Goal: Task Accomplishment & Management: Manage account settings

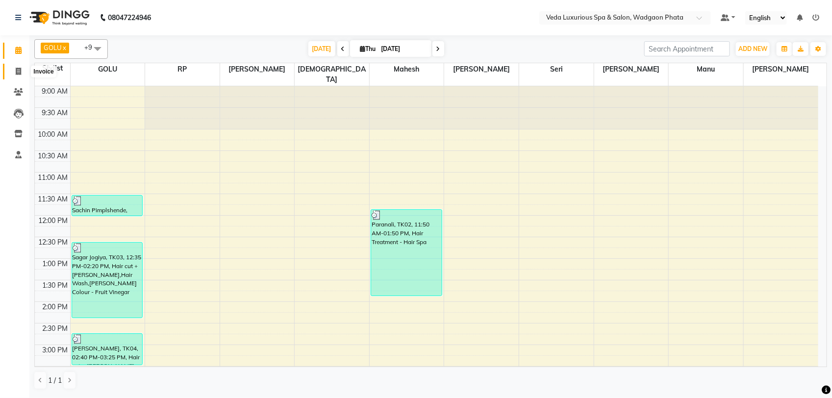
drag, startPoint x: 18, startPoint y: 73, endPoint x: 40, endPoint y: 77, distance: 22.5
click at [17, 73] on icon at bounding box center [18, 71] width 5 height 7
select select "service"
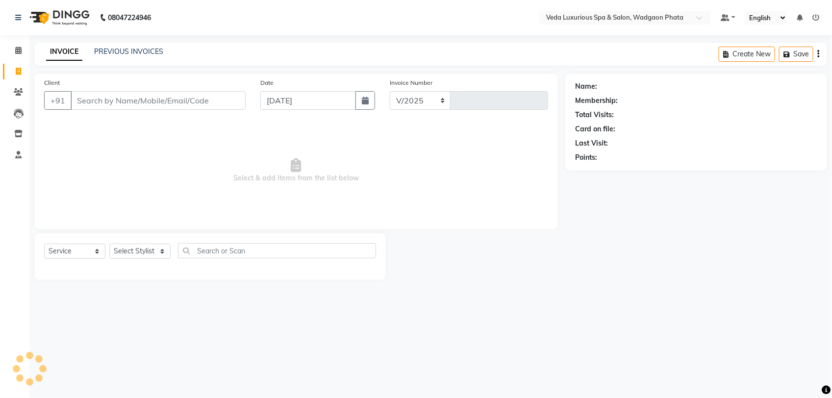
select select "4666"
type input "2341"
click at [124, 103] on input "Client" at bounding box center [158, 100] width 175 height 19
click at [15, 91] on icon at bounding box center [18, 91] width 9 height 7
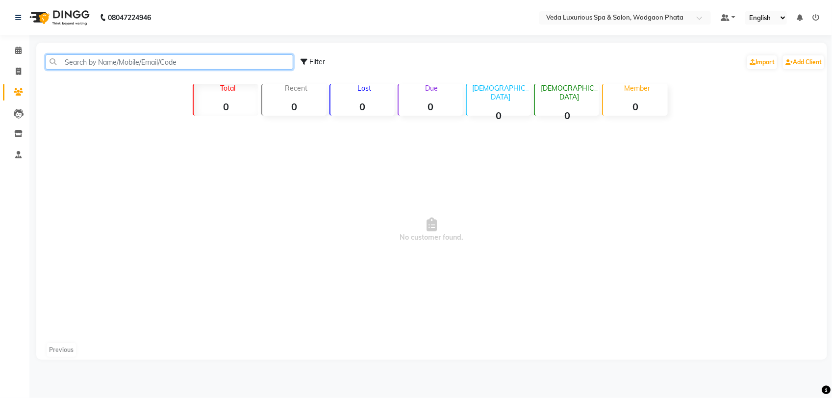
click at [110, 62] on input "text" at bounding box center [170, 61] width 248 height 15
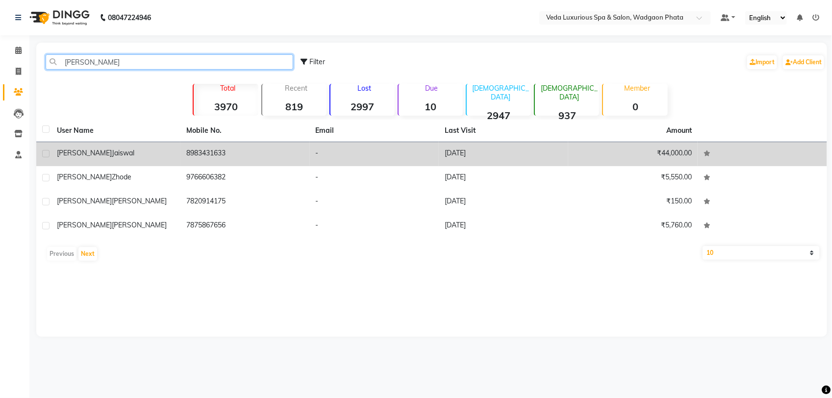
type input "[PERSON_NAME]"
click at [195, 159] on td "8983431633" at bounding box center [244, 154] width 129 height 24
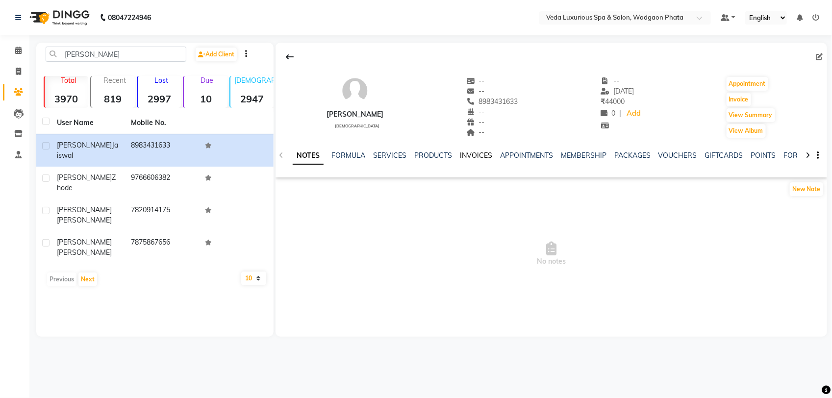
click at [472, 155] on link "INVOICES" at bounding box center [476, 155] width 32 height 9
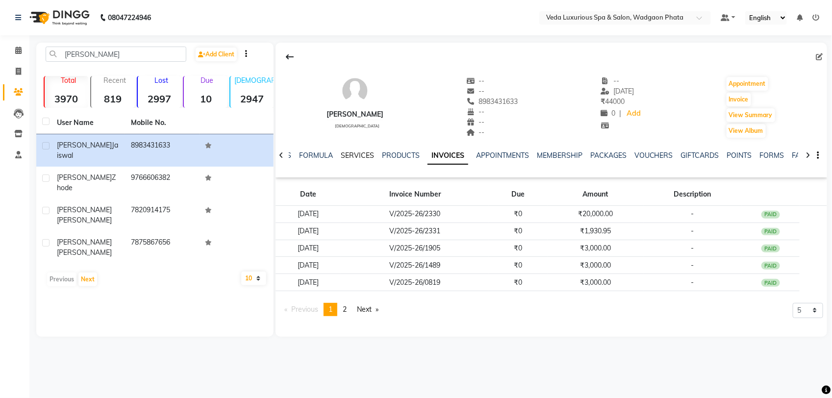
click at [358, 156] on link "SERVICES" at bounding box center [357, 155] width 33 height 9
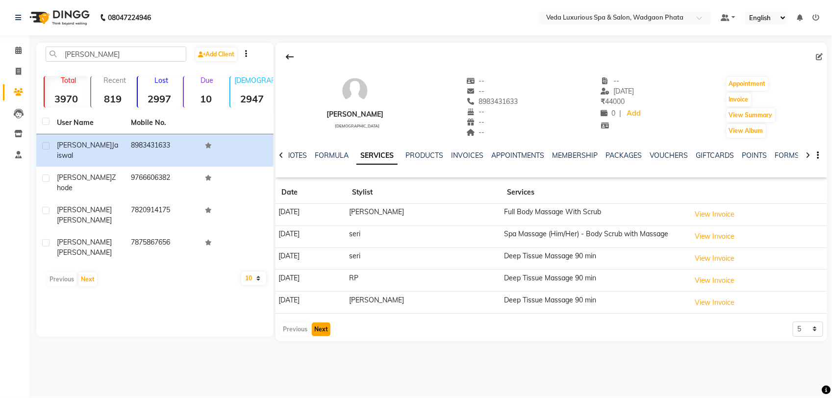
click at [321, 331] on button "Next" at bounding box center [321, 330] width 19 height 14
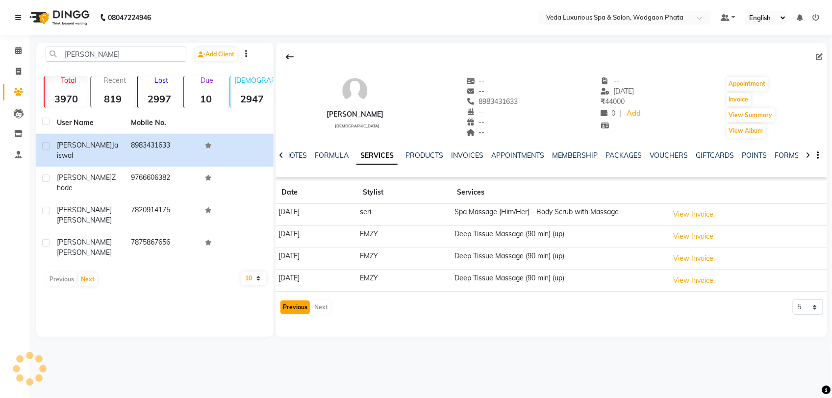
click at [298, 312] on button "Previous" at bounding box center [294, 308] width 29 height 14
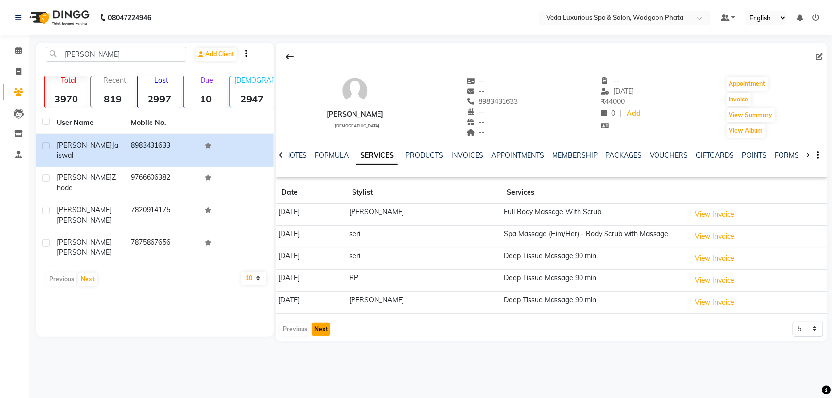
click at [324, 327] on button "Next" at bounding box center [321, 330] width 19 height 14
click at [326, 335] on button "Next" at bounding box center [321, 330] width 19 height 14
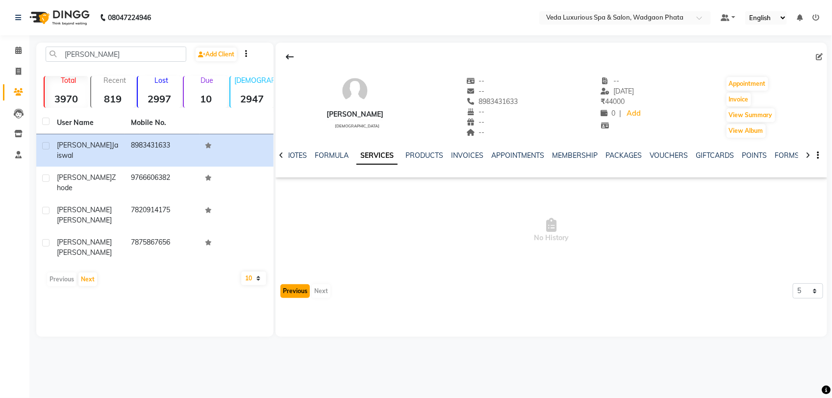
click at [294, 288] on button "Previous" at bounding box center [294, 291] width 29 height 14
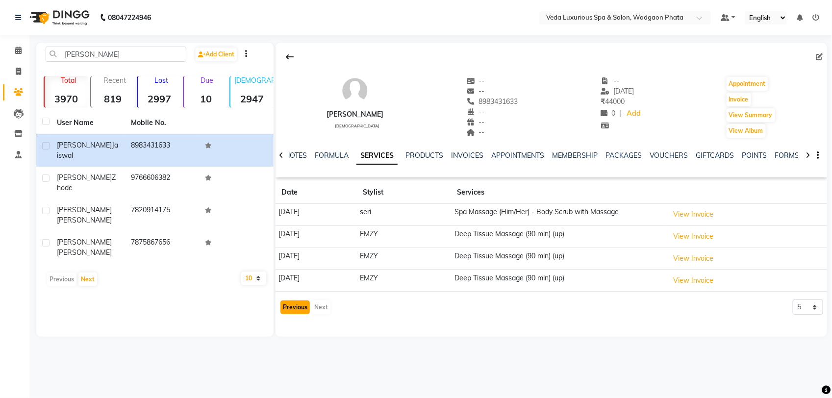
click at [300, 306] on button "Previous" at bounding box center [294, 308] width 29 height 14
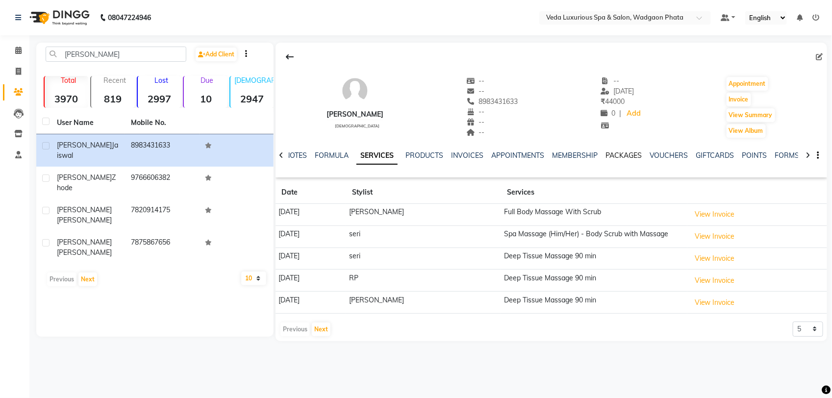
click at [612, 155] on link "PACKAGES" at bounding box center [624, 155] width 36 height 9
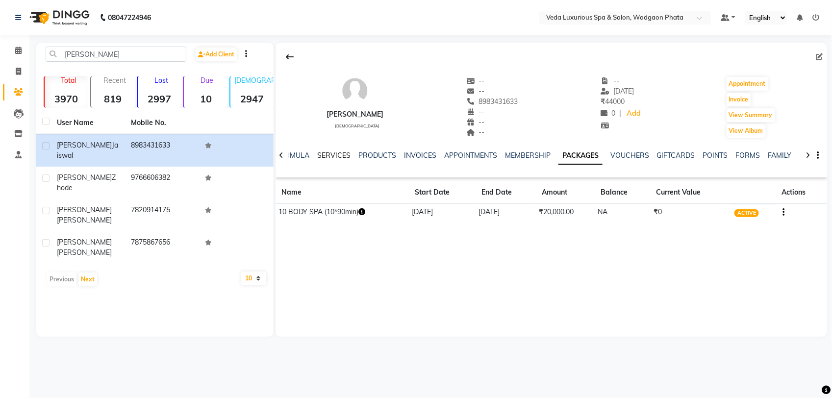
click at [336, 155] on link "SERVICES" at bounding box center [333, 155] width 33 height 9
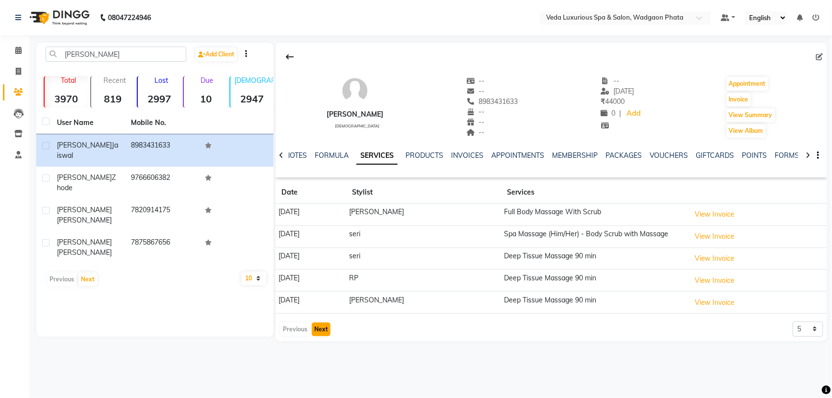
click at [324, 330] on button "Next" at bounding box center [321, 330] width 19 height 14
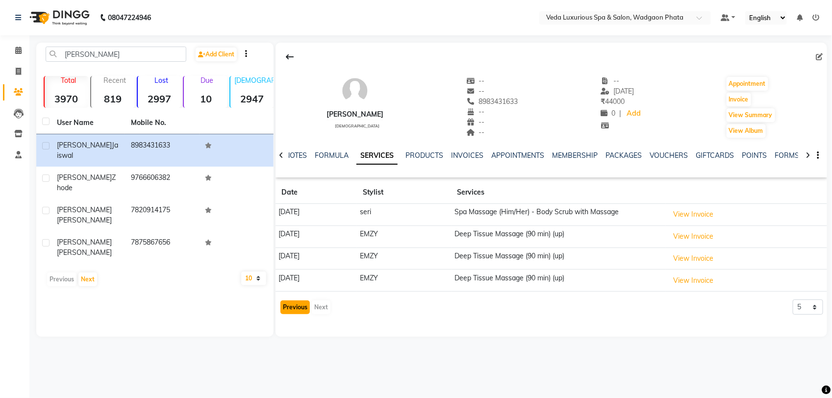
click at [301, 310] on button "Previous" at bounding box center [294, 308] width 29 height 14
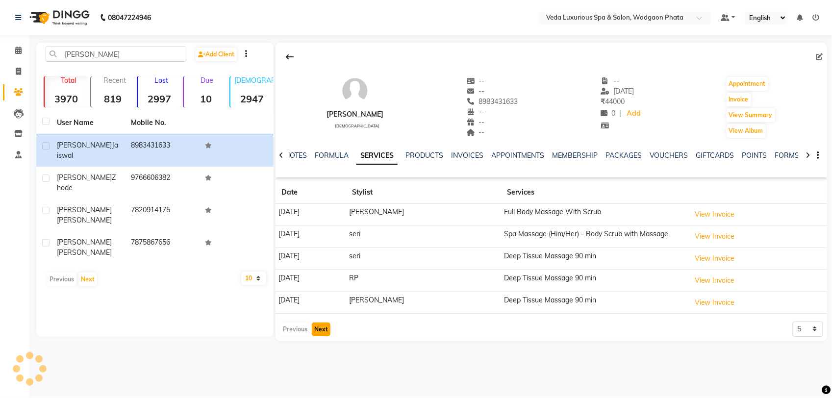
click at [322, 329] on button "Next" at bounding box center [321, 330] width 19 height 14
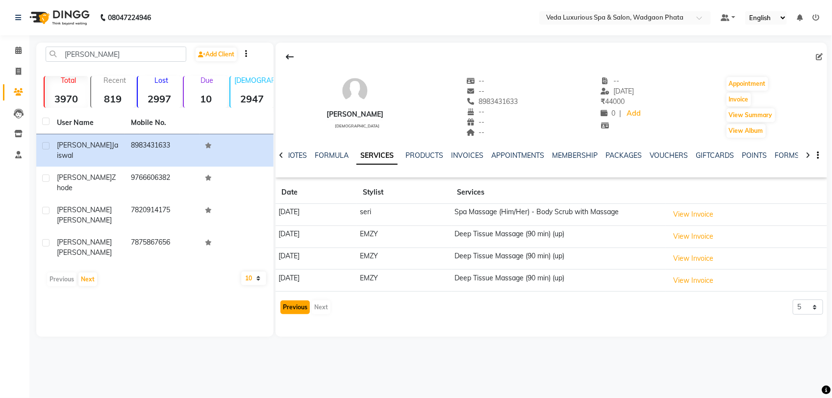
click at [285, 310] on button "Previous" at bounding box center [294, 308] width 29 height 14
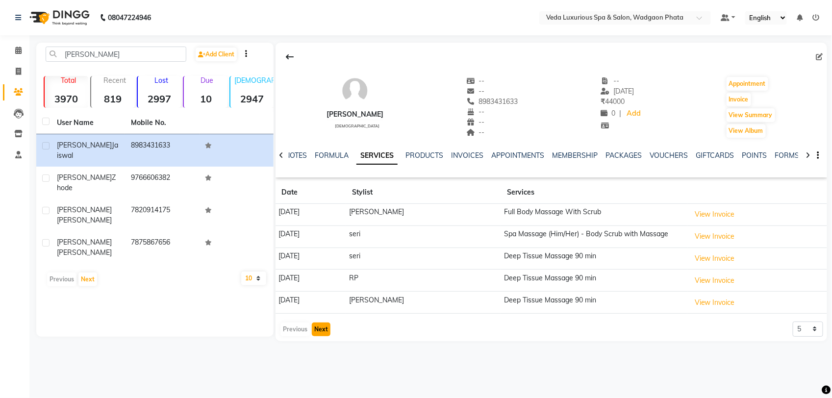
click at [327, 332] on button "Next" at bounding box center [321, 330] width 19 height 14
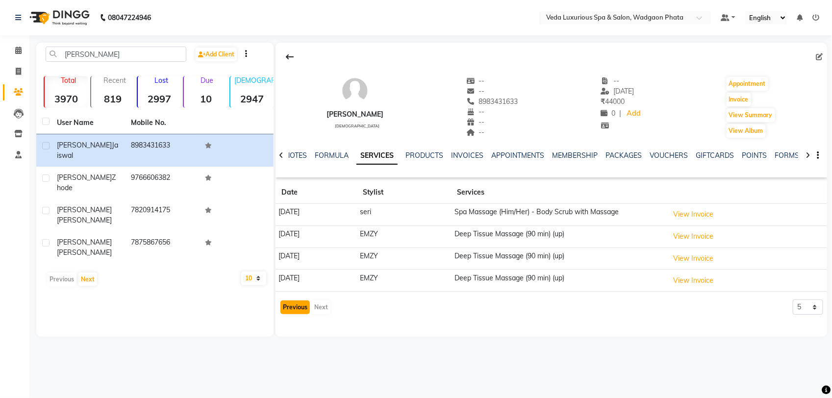
click at [301, 310] on button "Previous" at bounding box center [294, 308] width 29 height 14
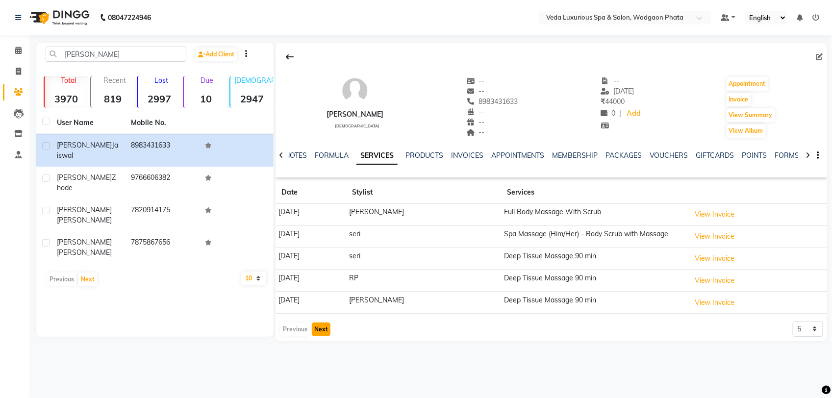
click at [327, 330] on button "Next" at bounding box center [321, 330] width 19 height 14
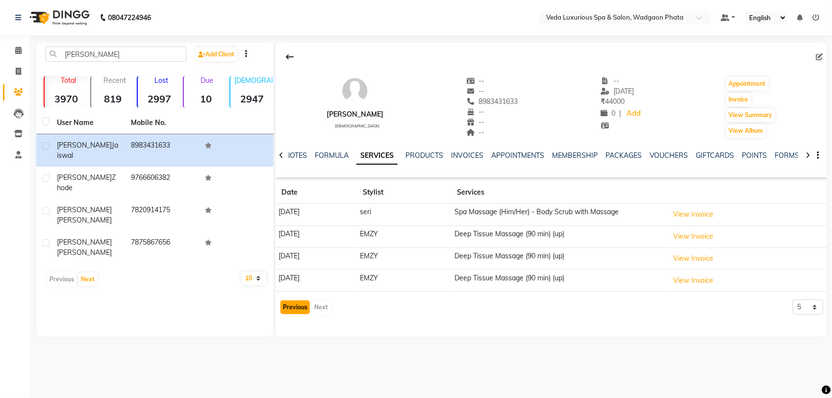
click at [295, 308] on button "Previous" at bounding box center [294, 308] width 29 height 14
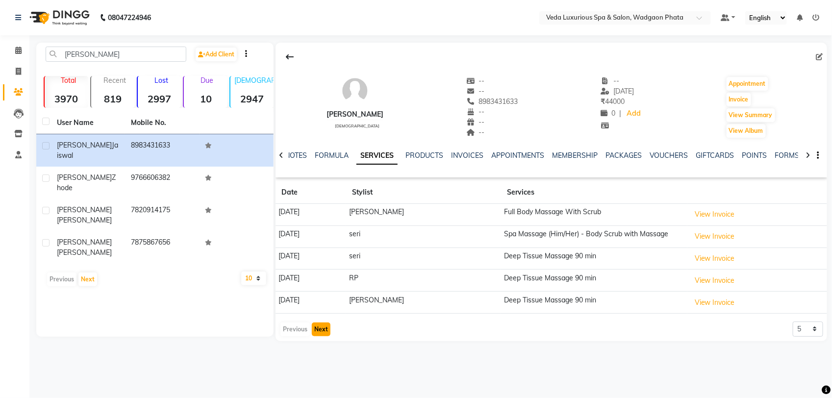
click at [319, 331] on button "Next" at bounding box center [321, 330] width 19 height 14
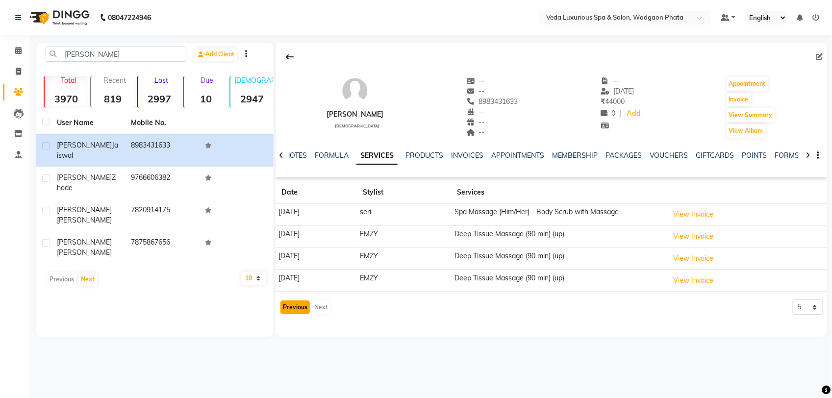
click at [295, 310] on button "Previous" at bounding box center [294, 308] width 29 height 14
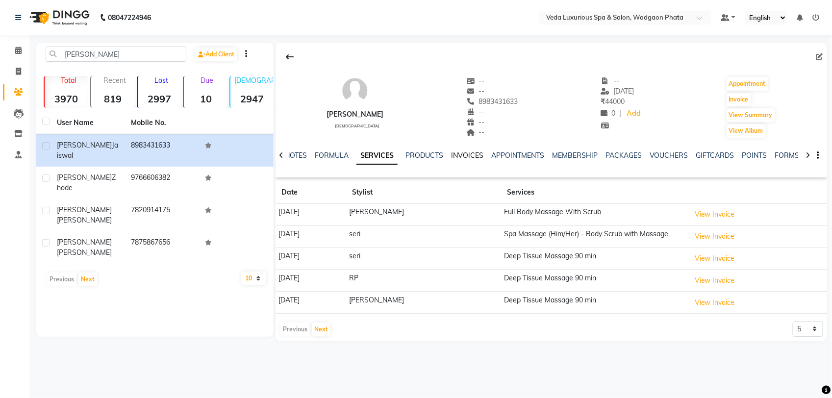
click at [462, 154] on link "INVOICES" at bounding box center [467, 155] width 32 height 9
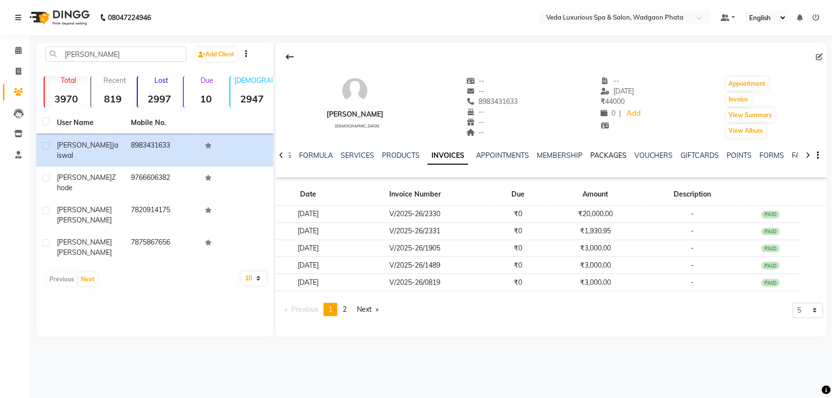
click at [599, 157] on link "PACKAGES" at bounding box center [608, 155] width 36 height 9
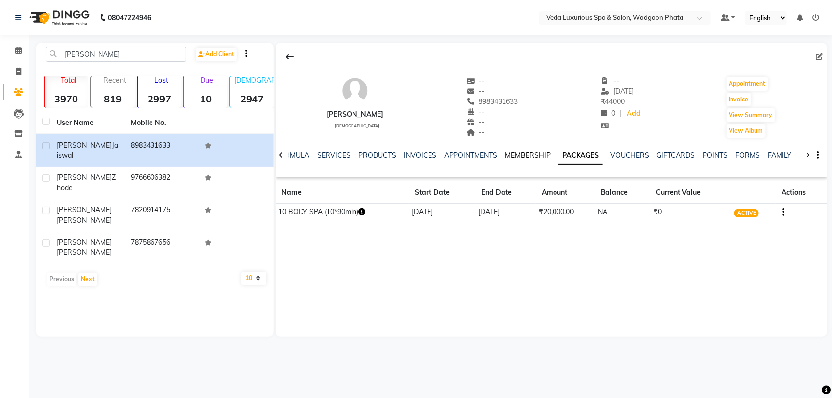
click at [522, 156] on link "MEMBERSHIP" at bounding box center [528, 155] width 46 height 9
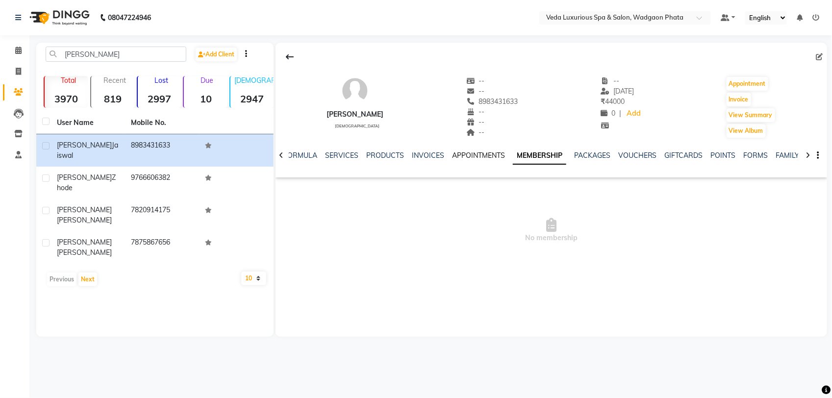
click at [482, 155] on link "APPOINTMENTS" at bounding box center [478, 155] width 53 height 9
click at [441, 154] on link "INVOICES" at bounding box center [436, 155] width 32 height 9
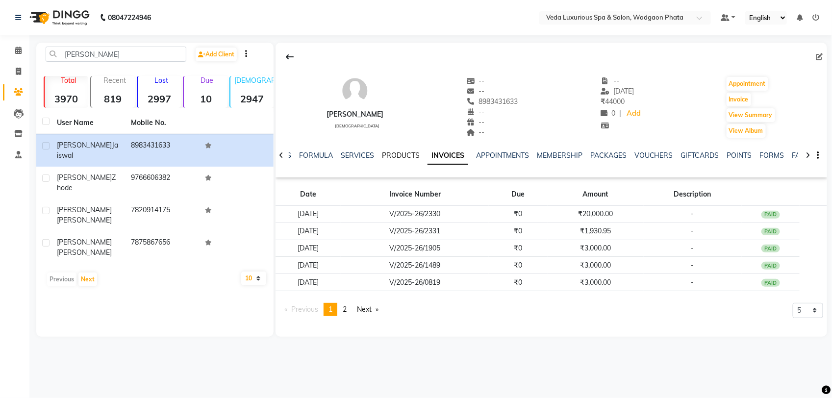
click at [396, 155] on link "PRODUCTS" at bounding box center [401, 155] width 38 height 9
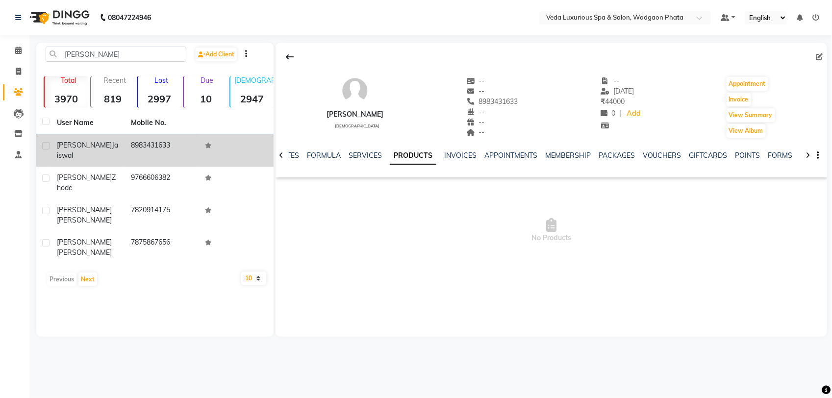
click at [125, 141] on td "8983431633" at bounding box center [162, 150] width 74 height 32
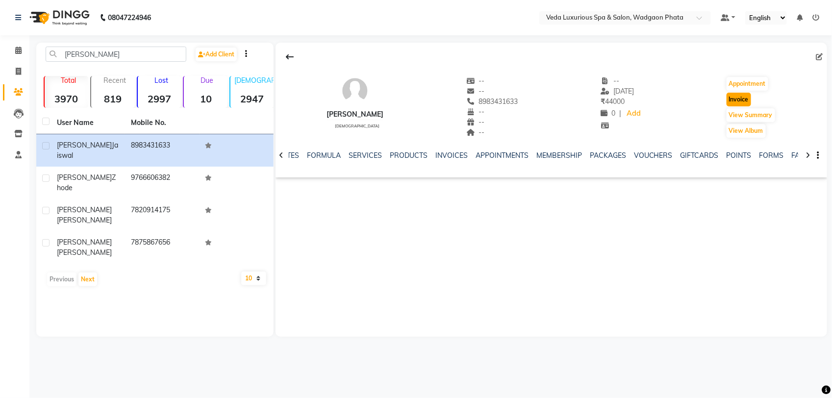
click at [751, 97] on button "Invoice" at bounding box center [739, 100] width 25 height 14
select select "service"
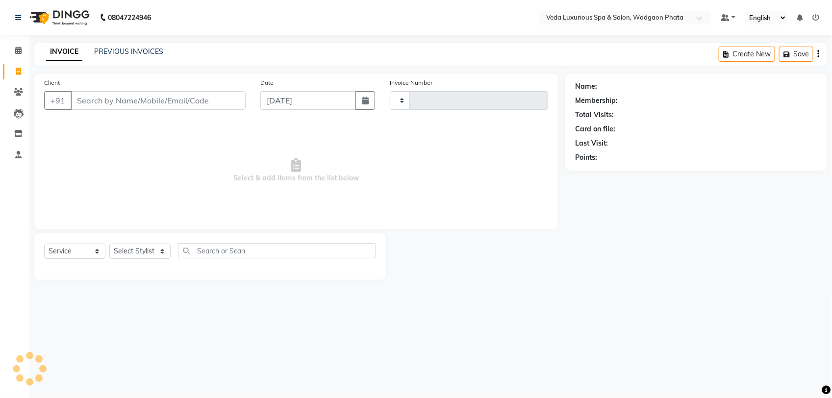
type input "2341"
select select "4666"
type input "8983431633"
click at [199, 106] on input "8983431633" at bounding box center [158, 100] width 175 height 19
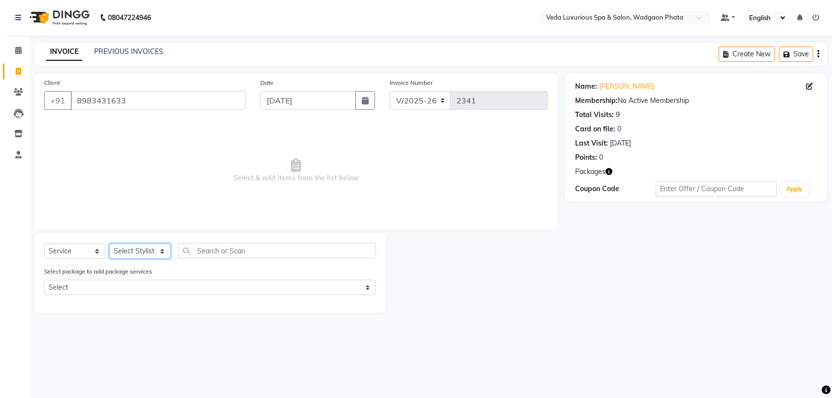
click at [138, 246] on select "Select Stylist [PERSON_NAME] GOLU [PERSON_NAME] [PERSON_NAME] [PERSON_NAME] [PE…" at bounding box center [139, 251] width 61 height 15
select select "72398"
click at [109, 244] on select "Select Stylist [PERSON_NAME] GOLU [PERSON_NAME] [PERSON_NAME] [PERSON_NAME] [PE…" at bounding box center [139, 251] width 61 height 15
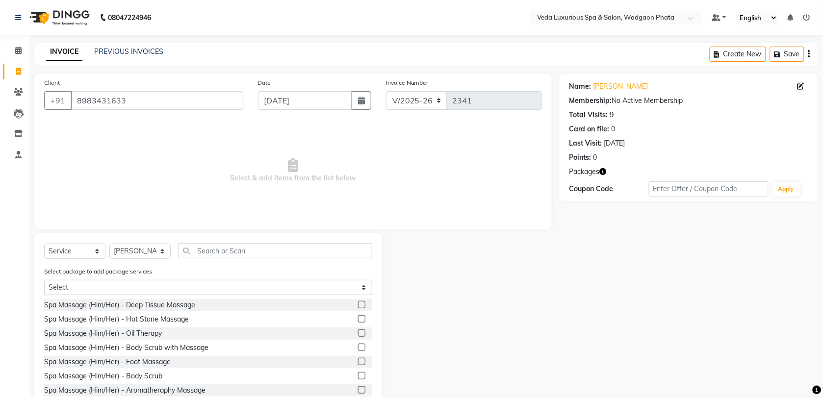
click at [358, 346] on label at bounding box center [361, 347] width 7 height 7
click at [358, 346] on input "checkbox" at bounding box center [361, 348] width 6 height 6
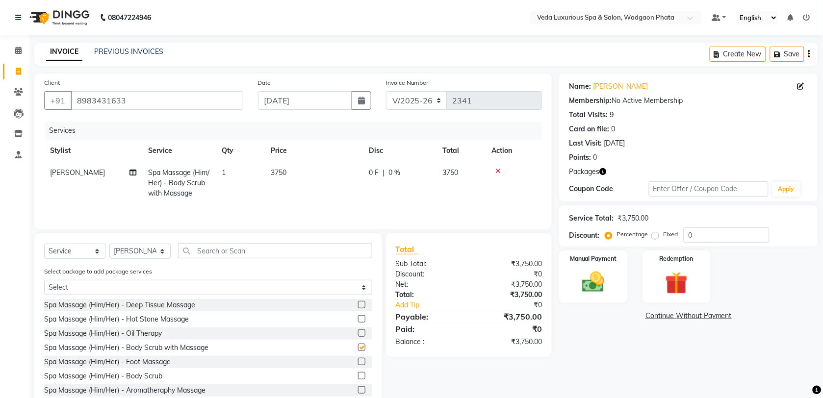
checkbox input "false"
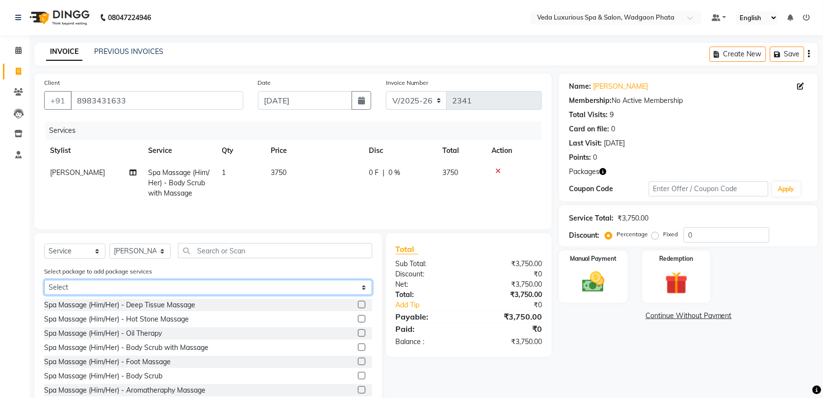
click at [141, 287] on select "Select 10 BODY SPA (10*90min)" at bounding box center [208, 287] width 328 height 15
select select "1: Object"
click at [44, 281] on select "Select 10 BODY SPA (10*90min)" at bounding box center [208, 287] width 328 height 15
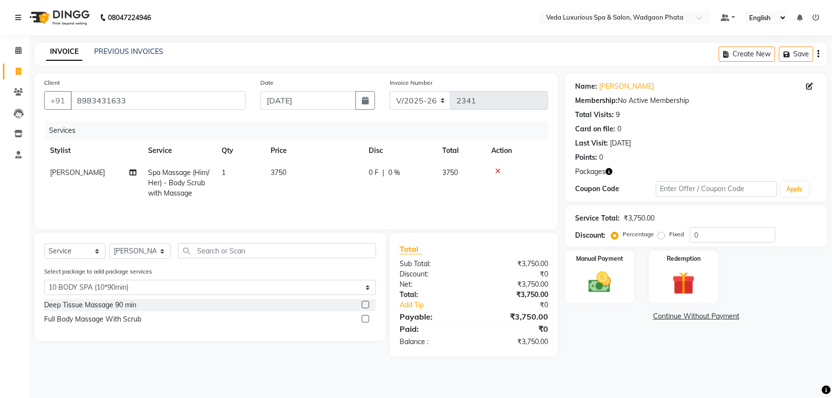
click at [495, 172] on icon at bounding box center [497, 171] width 5 height 7
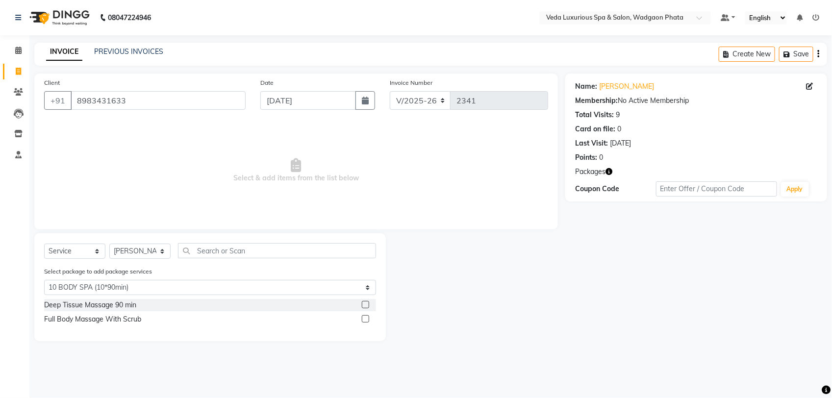
click at [366, 318] on label at bounding box center [365, 318] width 7 height 7
click at [366, 318] on input "checkbox" at bounding box center [365, 319] width 6 height 6
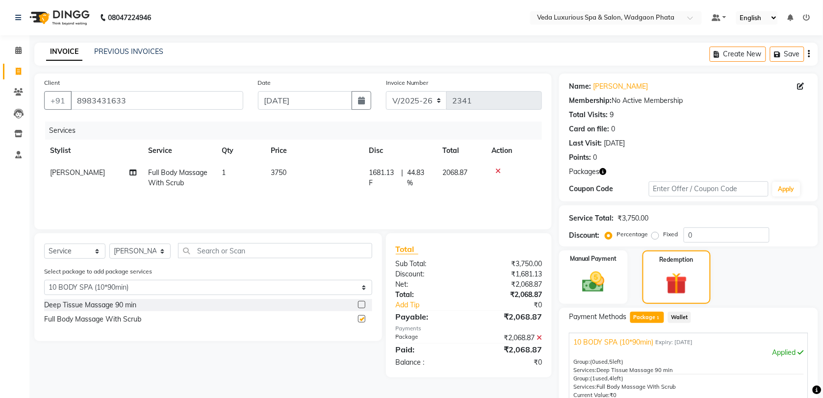
checkbox input "false"
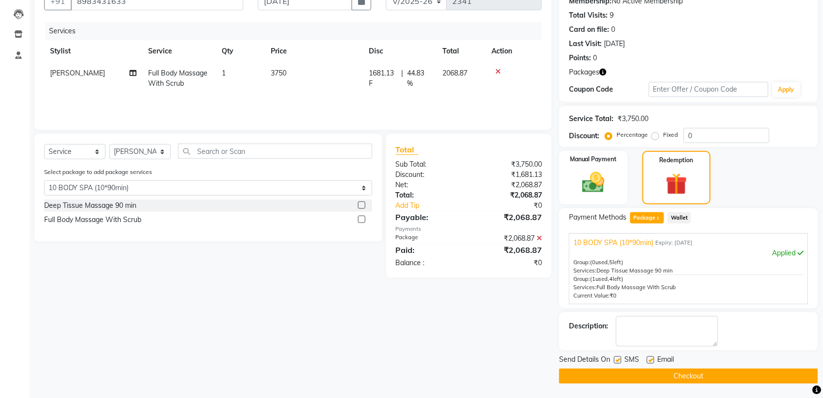
click at [725, 375] on button "Checkout" at bounding box center [688, 376] width 259 height 15
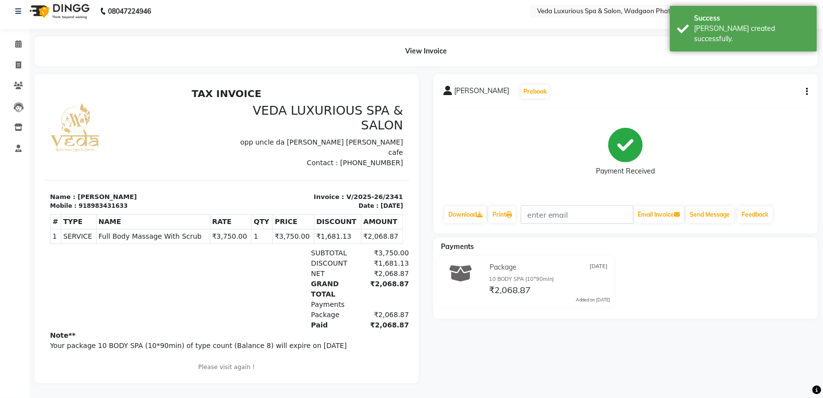
scroll to position [15, 0]
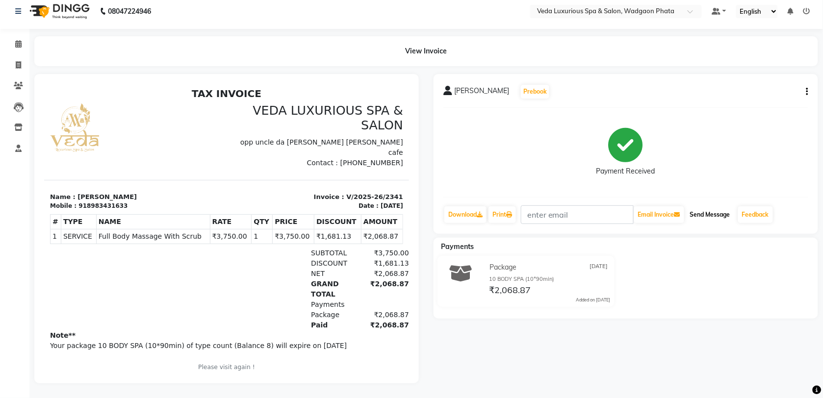
click at [721, 206] on button "Send Message" at bounding box center [710, 214] width 48 height 17
click at [19, 61] on icon at bounding box center [18, 64] width 5 height 7
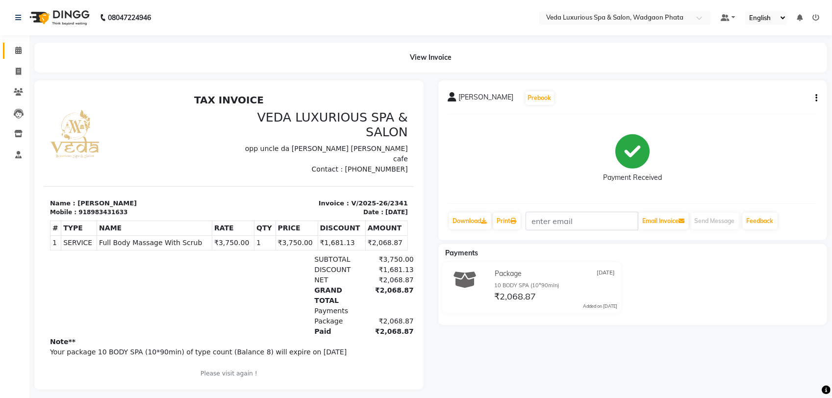
select select "service"
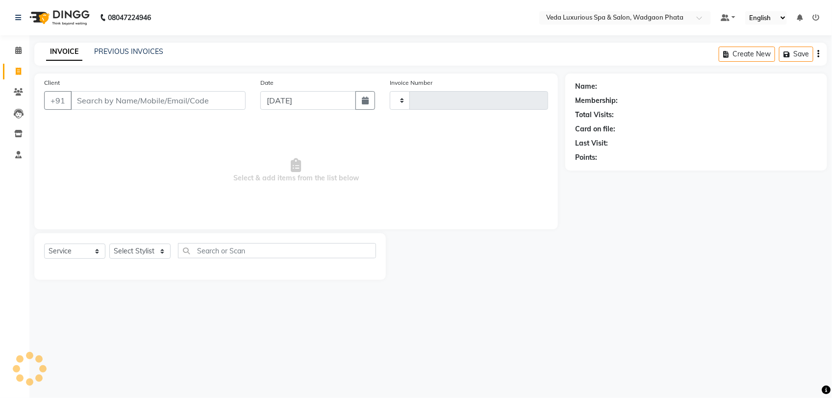
type input "2342"
select select "4666"
click at [89, 100] on input "Client" at bounding box center [158, 100] width 175 height 19
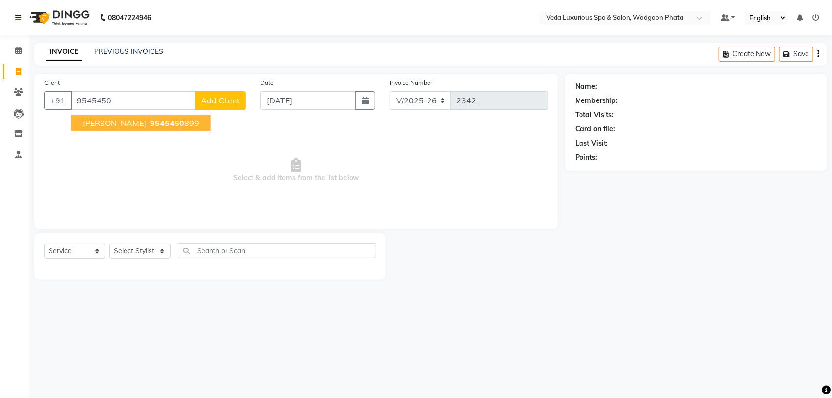
click at [121, 119] on span "[PERSON_NAME]" at bounding box center [114, 123] width 63 height 10
type input "9545450899"
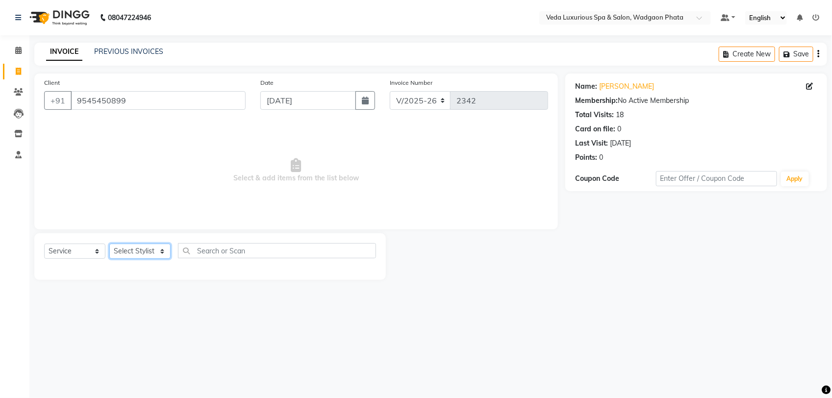
drag, startPoint x: 154, startPoint y: 253, endPoint x: 150, endPoint y: 252, distance: 5.1
click at [154, 253] on select "Select Stylist [PERSON_NAME] GOLU [PERSON_NAME] [PERSON_NAME] [PERSON_NAME] [PE…" at bounding box center [139, 251] width 61 height 15
select select "67337"
click at [109, 244] on select "Select Stylist [PERSON_NAME] GOLU [PERSON_NAME] [PERSON_NAME] [PERSON_NAME] [PE…" at bounding box center [139, 251] width 61 height 15
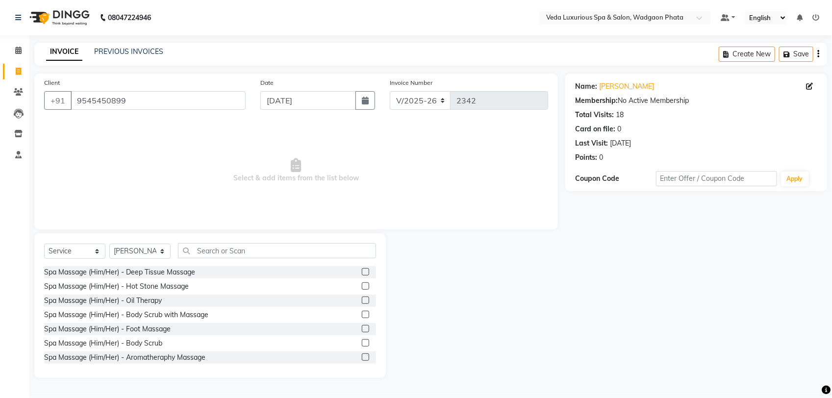
click at [362, 269] on label at bounding box center [365, 271] width 7 height 7
click at [362, 269] on input "checkbox" at bounding box center [365, 272] width 6 height 6
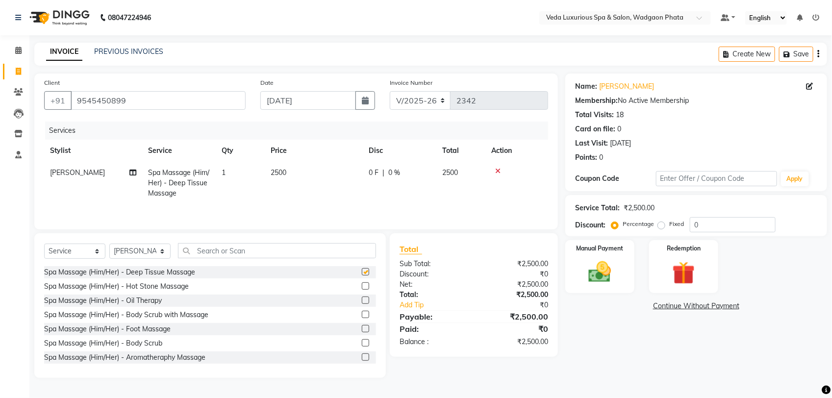
click at [378, 173] on span "0 F" at bounding box center [374, 173] width 10 height 10
checkbox input "false"
select select "67337"
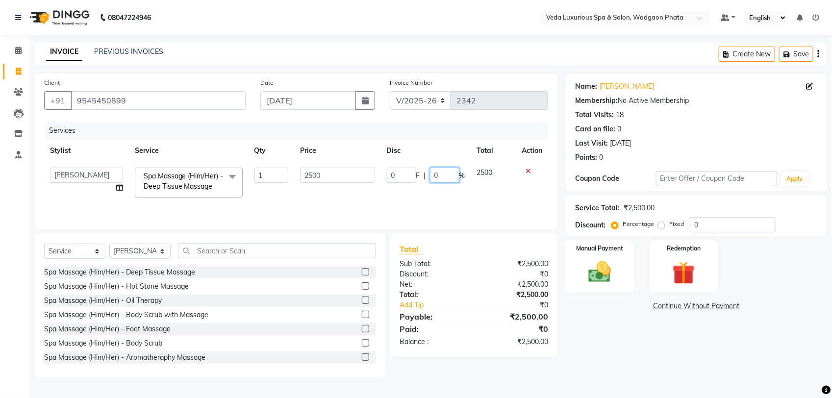
click at [452, 175] on input "0" at bounding box center [444, 175] width 29 height 15
type input "20"
click at [457, 194] on tr "[PERSON_NAME] GOLU [PERSON_NAME] [PERSON_NAME] [PERSON_NAME] [PERSON_NAME] [PER…" at bounding box center [296, 183] width 504 height 42
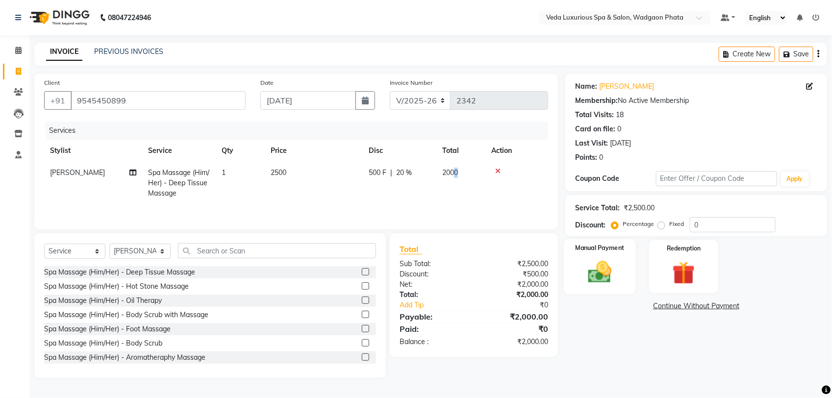
click at [610, 278] on img at bounding box center [600, 271] width 39 height 27
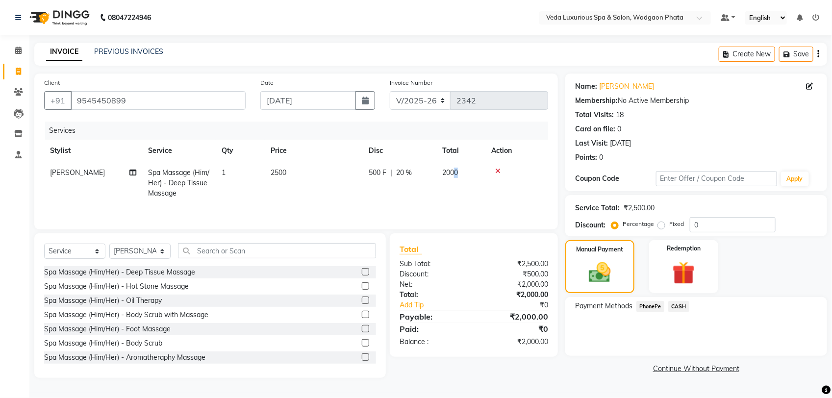
click at [461, 183] on td "2000" at bounding box center [460, 183] width 49 height 43
select select "67337"
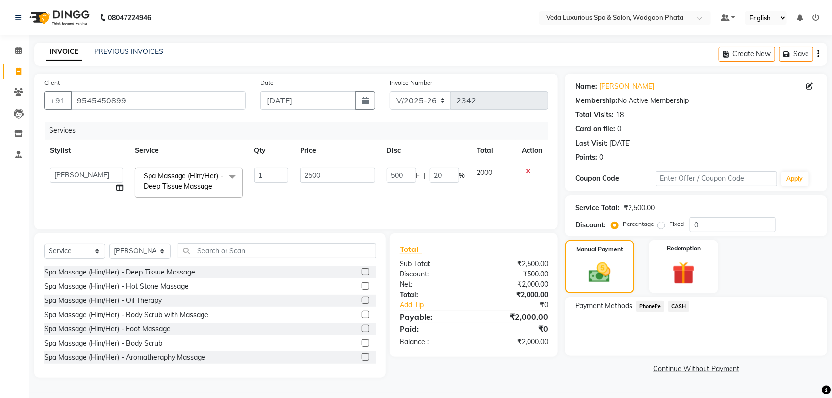
click at [650, 303] on span "PhonePe" at bounding box center [651, 306] width 28 height 11
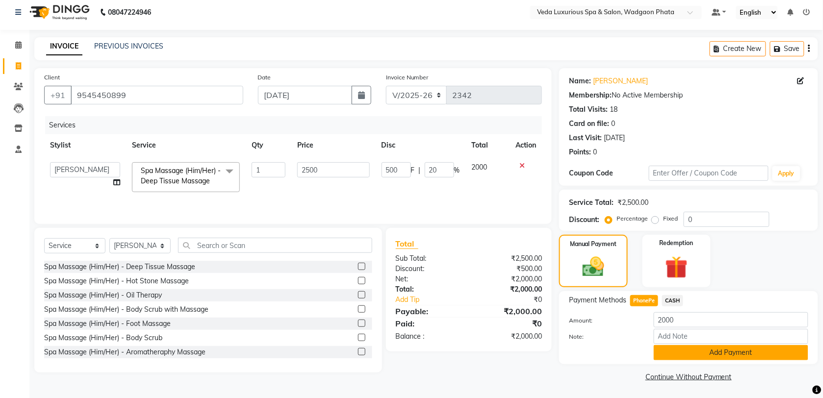
click at [702, 351] on button "Add Payment" at bounding box center [731, 352] width 154 height 15
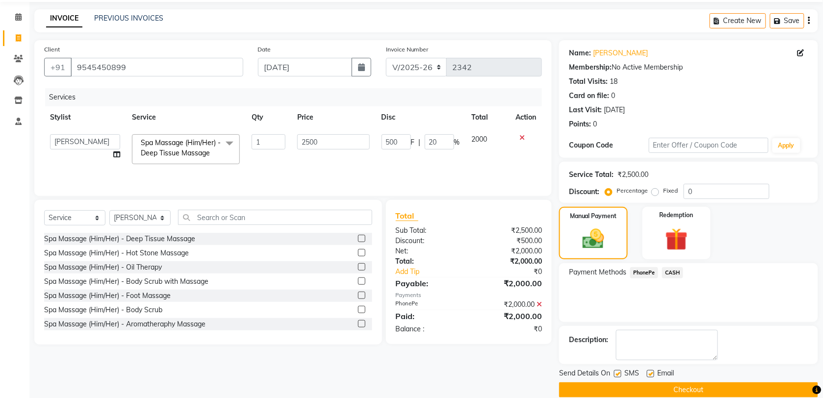
scroll to position [48, 0]
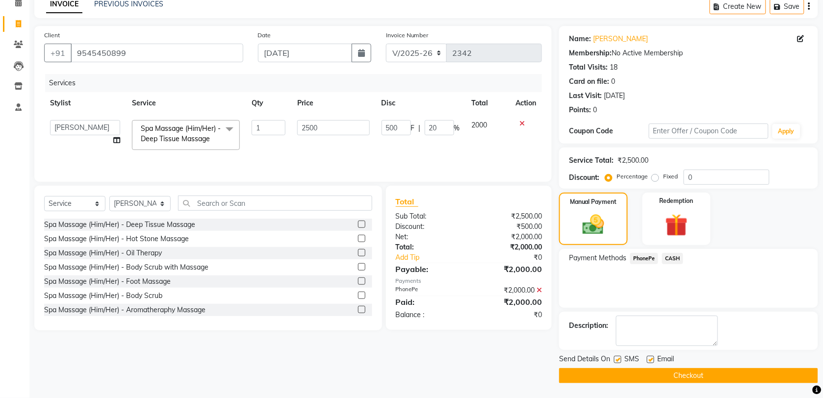
click at [719, 371] on button "Checkout" at bounding box center [688, 375] width 259 height 15
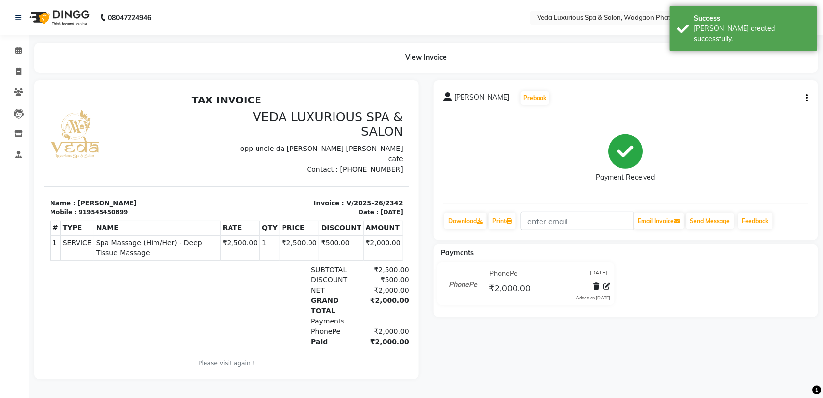
scroll to position [5, 0]
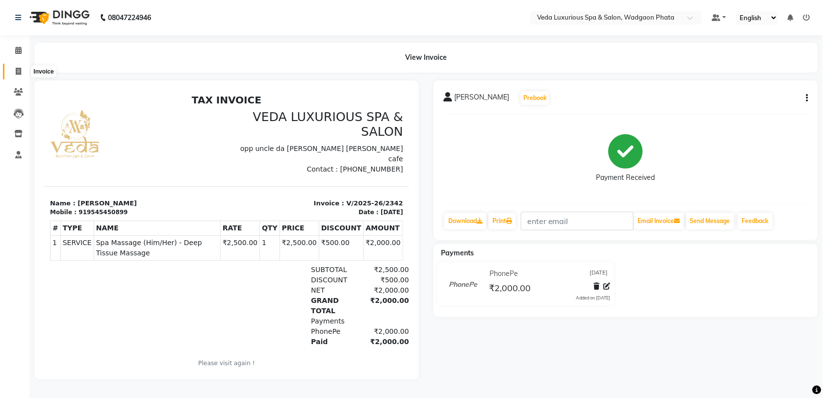
click at [19, 68] on icon at bounding box center [18, 71] width 5 height 7
select select "service"
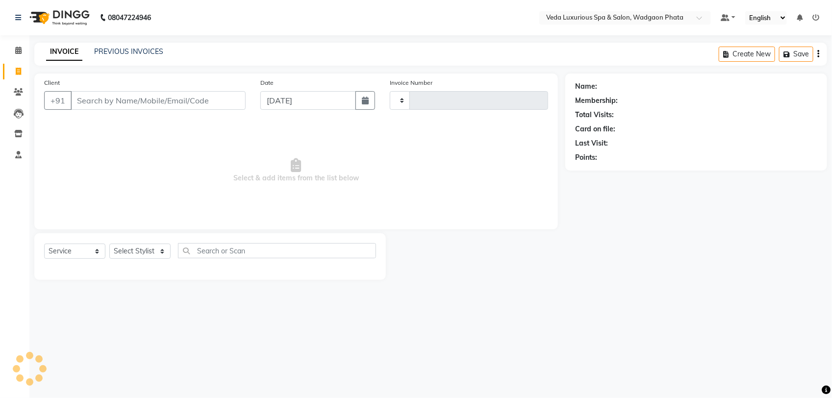
type input "2343"
select select "4666"
click at [145, 101] on input "Client" at bounding box center [158, 100] width 175 height 19
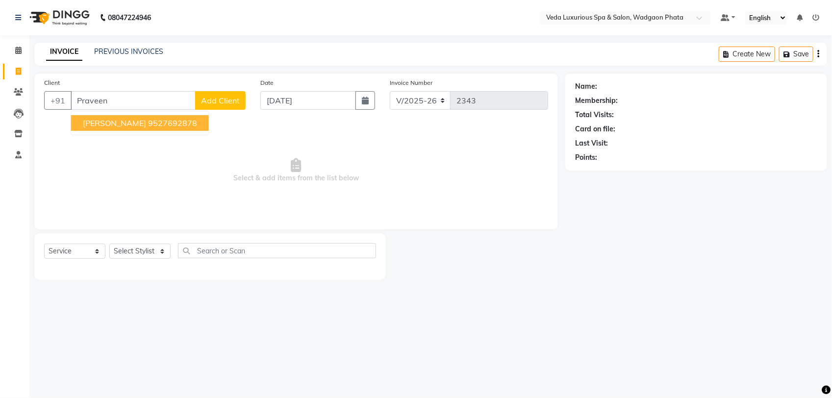
drag, startPoint x: 157, startPoint y: 131, endPoint x: 309, endPoint y: 264, distance: 201.6
click at [295, 254] on div "Client +91 [PERSON_NAME] [PERSON_NAME] 9527692878 Add Client Date [DATE] Invoic…" at bounding box center [296, 177] width 538 height 206
click at [116, 126] on span "[PERSON_NAME]" at bounding box center [114, 123] width 63 height 10
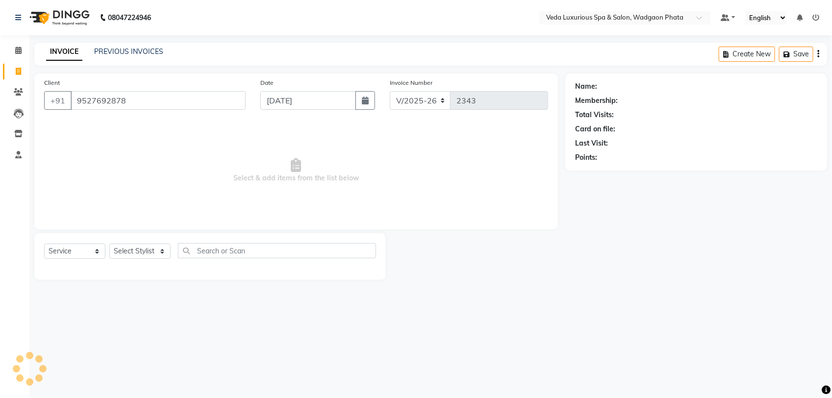
type input "9527692878"
click at [164, 249] on select "Select Stylist [PERSON_NAME] GOLU [PERSON_NAME] [PERSON_NAME] [PERSON_NAME] [PE…" at bounding box center [139, 251] width 61 height 15
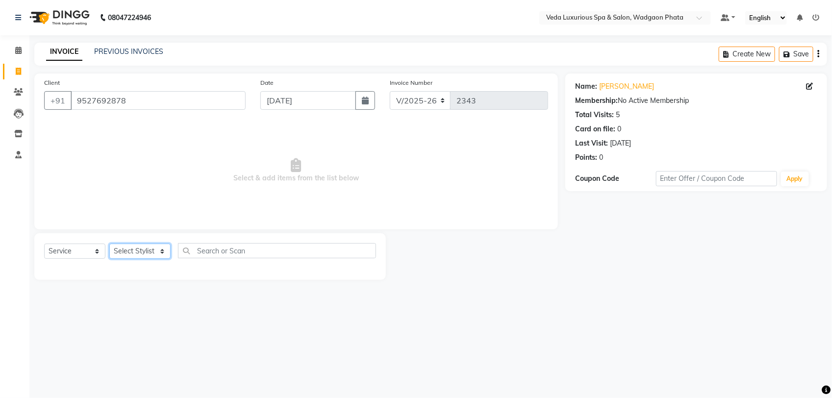
select select "44309"
click at [109, 244] on select "Select Stylist [PERSON_NAME] GOLU [PERSON_NAME] [PERSON_NAME] [PERSON_NAME] [PE…" at bounding box center [139, 251] width 61 height 15
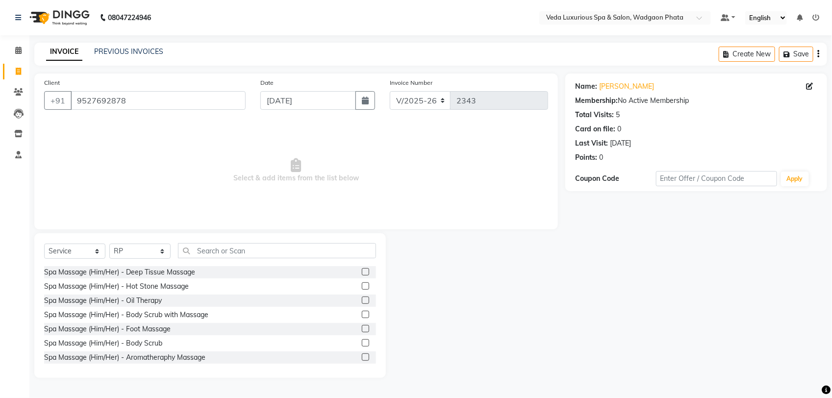
click at [362, 271] on label at bounding box center [365, 271] width 7 height 7
click at [362, 271] on input "checkbox" at bounding box center [365, 272] width 6 height 6
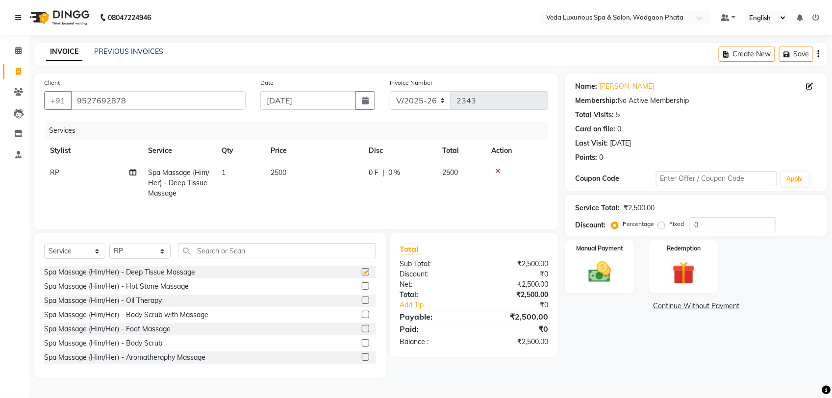
checkbox input "false"
click at [430, 189] on td "0 F | 0 %" at bounding box center [400, 183] width 74 height 43
select select "44309"
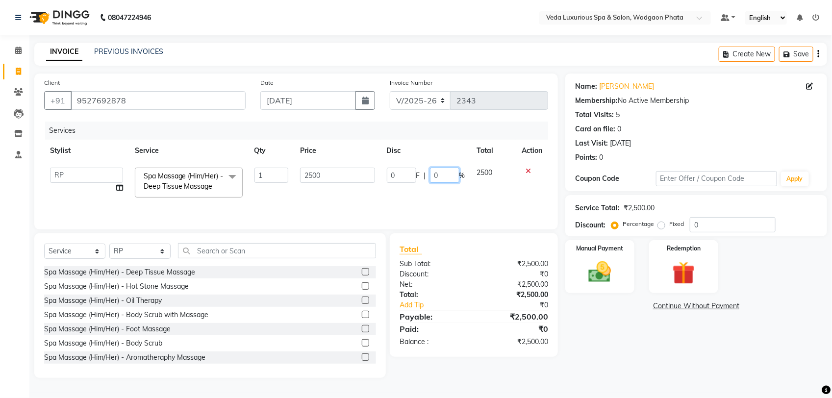
click at [439, 178] on input "0" at bounding box center [444, 175] width 29 height 15
type input "20"
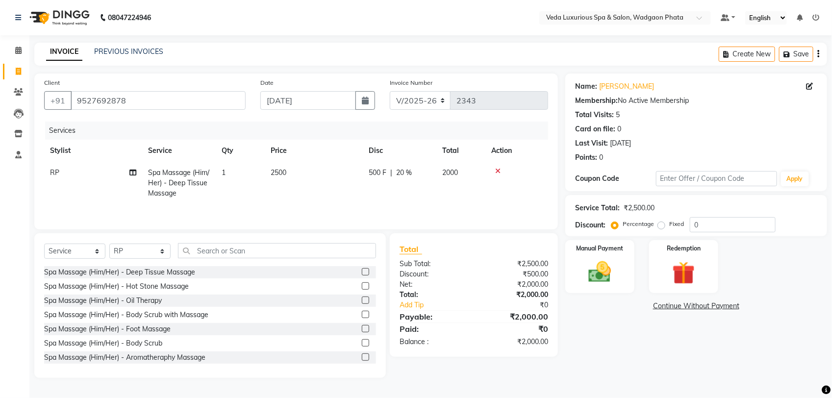
click at [476, 194] on td "2000" at bounding box center [460, 183] width 49 height 43
select select "44309"
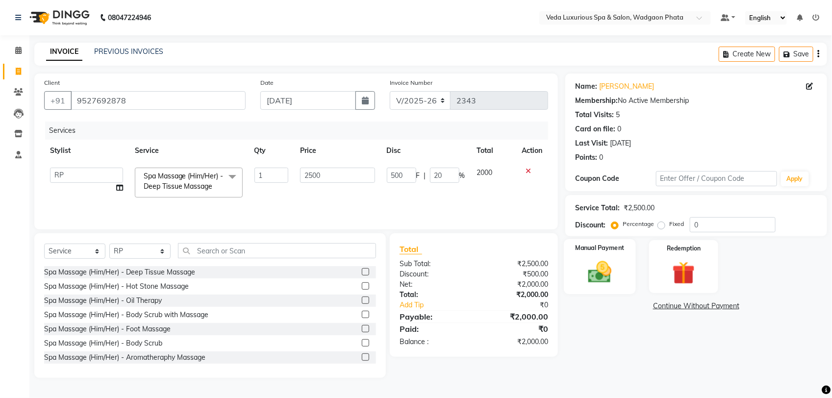
click at [614, 270] on img at bounding box center [600, 271] width 39 height 27
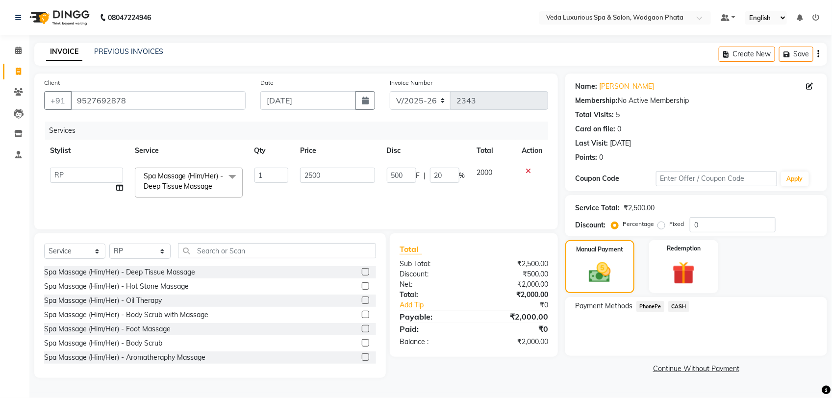
click at [656, 309] on span "PhonePe" at bounding box center [651, 306] width 28 height 11
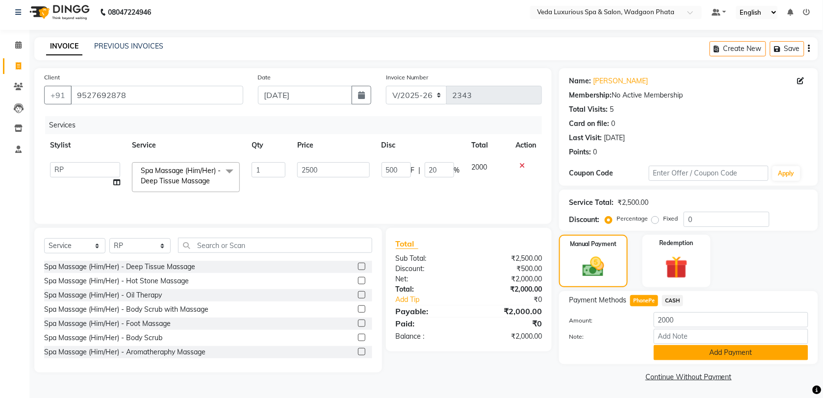
click at [689, 358] on button "Add Payment" at bounding box center [731, 352] width 154 height 15
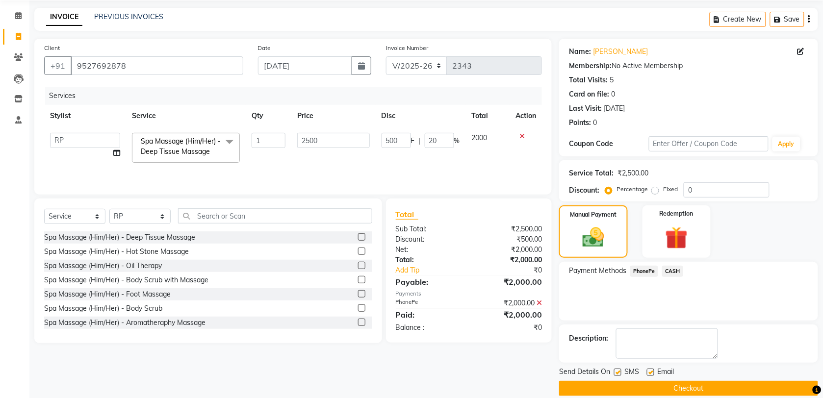
scroll to position [48, 0]
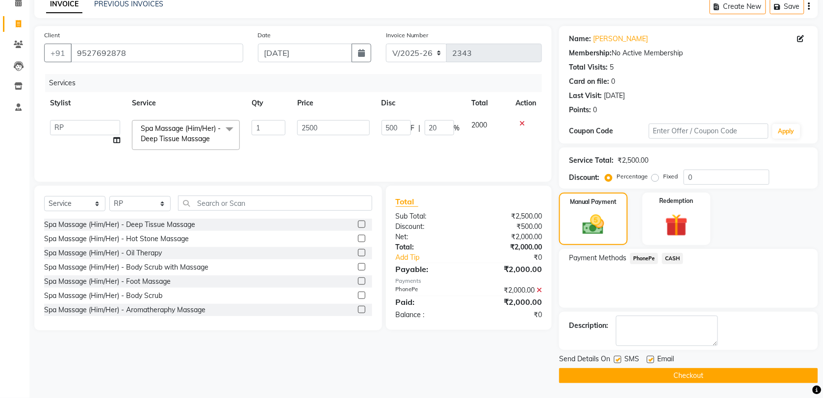
click at [721, 374] on button "Checkout" at bounding box center [688, 375] width 259 height 15
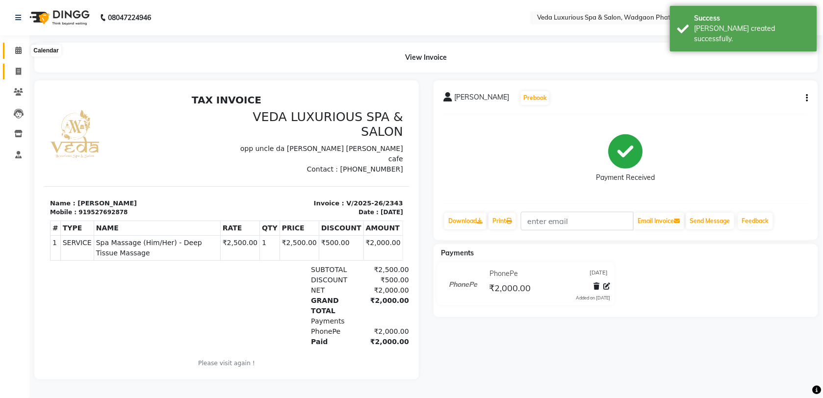
click at [20, 48] on icon at bounding box center [18, 50] width 6 height 7
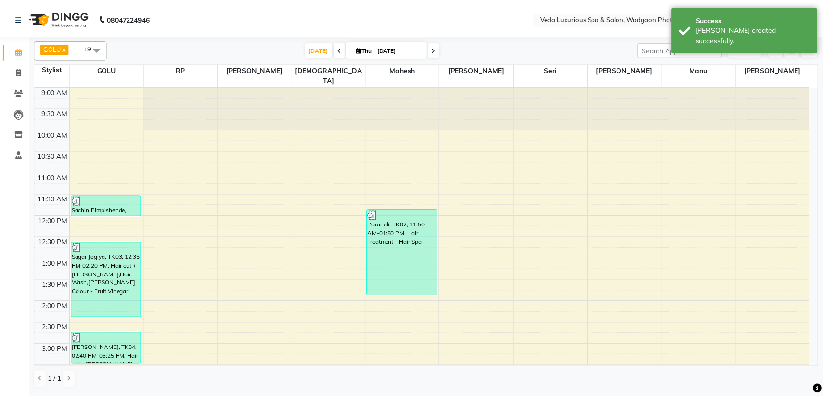
scroll to position [61, 0]
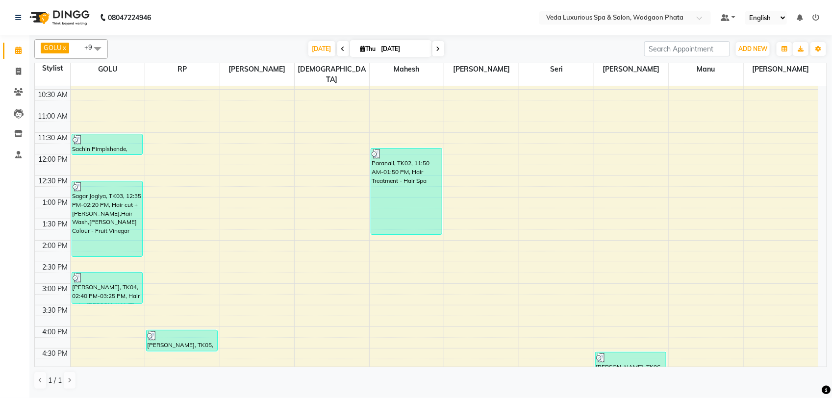
click at [544, 137] on div "9:00 AM 9:30 AM 10:00 AM 10:30 AM 11:00 AM 11:30 AM 12:00 PM 12:30 PM 1:00 PM 1…" at bounding box center [427, 327] width 784 height 604
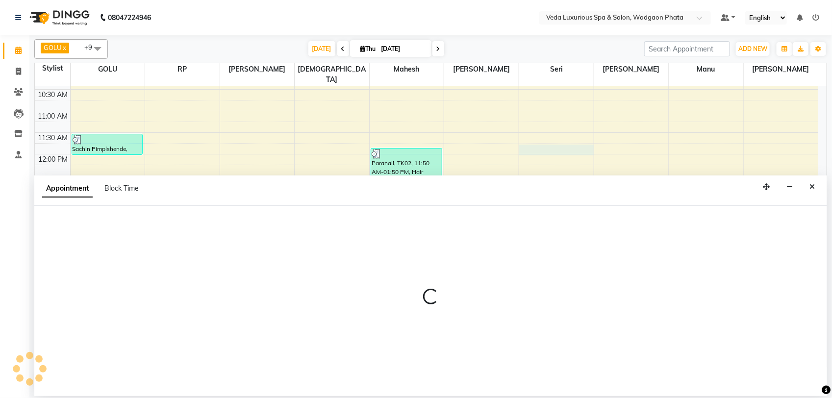
select select "70836"
select select "705"
select select "tentative"
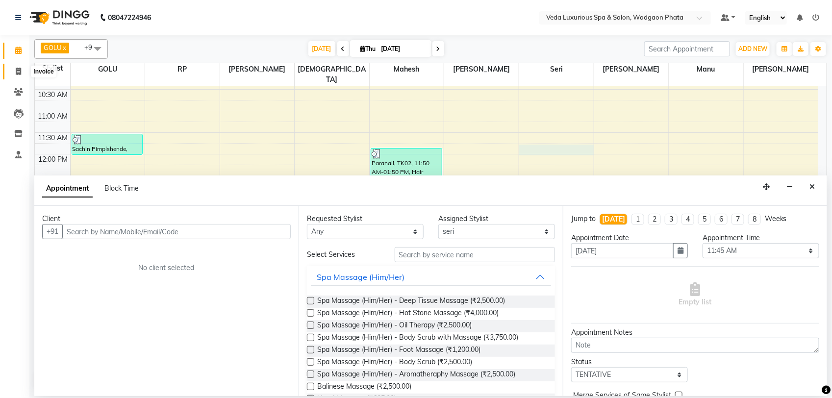
drag, startPoint x: 13, startPoint y: 68, endPoint x: 20, endPoint y: 70, distance: 7.3
click at [13, 69] on span at bounding box center [18, 71] width 17 height 11
select select "service"
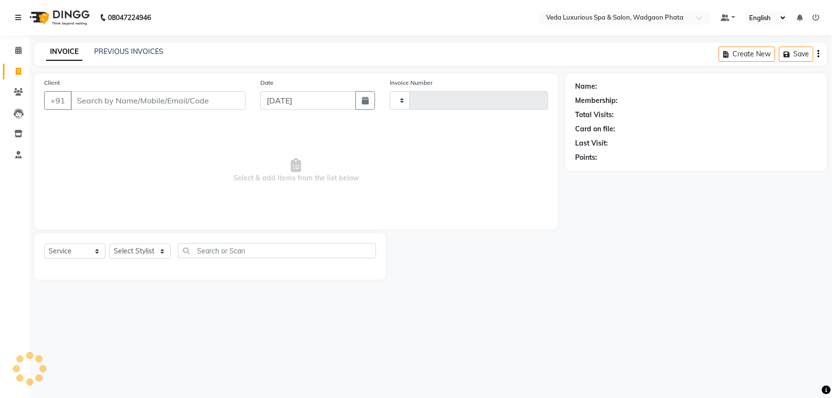
type input "2344"
select select "4666"
click at [100, 100] on input "Client" at bounding box center [158, 100] width 175 height 19
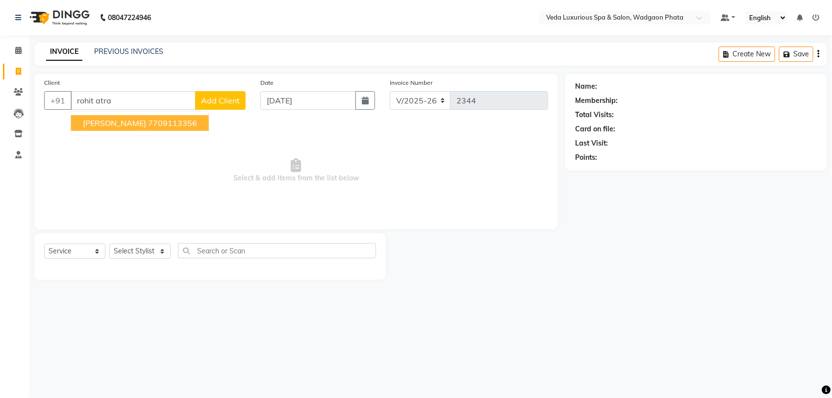
click at [109, 123] on span "[PERSON_NAME]" at bounding box center [114, 123] width 63 height 10
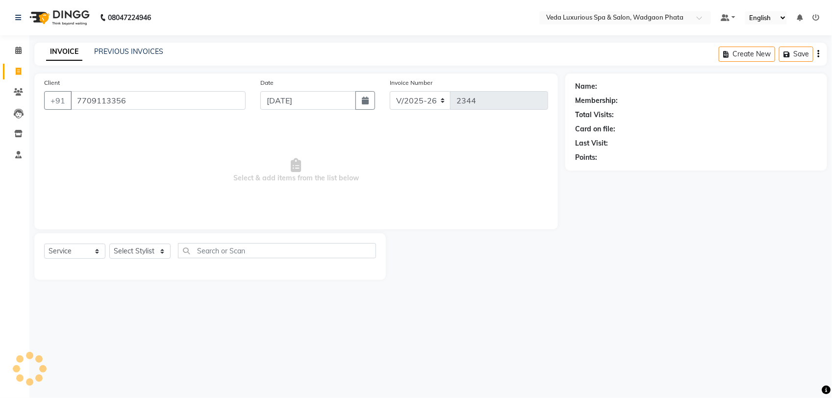
type input "7709113356"
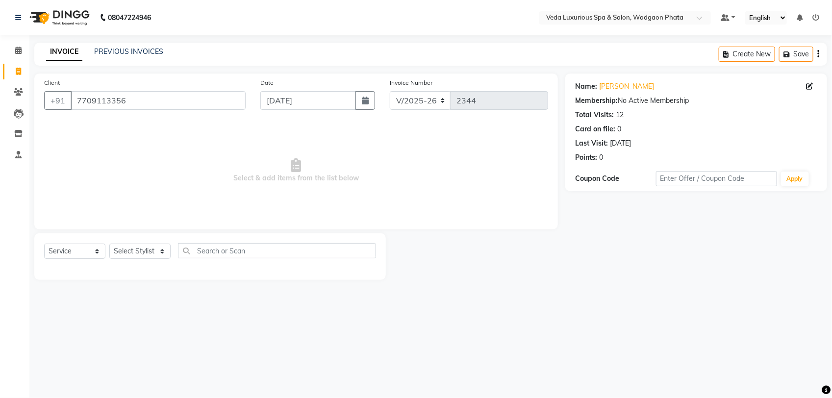
click at [158, 259] on div "Select Service Product Membership Package Voucher Prepaid Gift Card Select Styl…" at bounding box center [210, 254] width 332 height 23
click at [158, 254] on select "Select Stylist [PERSON_NAME] GOLU [PERSON_NAME] [PERSON_NAME] [PERSON_NAME] [PE…" at bounding box center [139, 251] width 61 height 15
select select "27587"
click at [109, 244] on select "Select Stylist [PERSON_NAME] GOLU [PERSON_NAME] [PERSON_NAME] [PERSON_NAME] [PE…" at bounding box center [139, 251] width 61 height 15
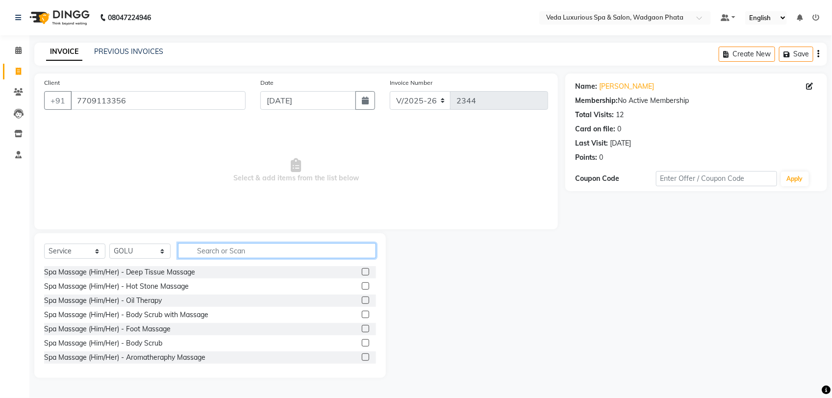
click at [215, 248] on input "text" at bounding box center [277, 250] width 198 height 15
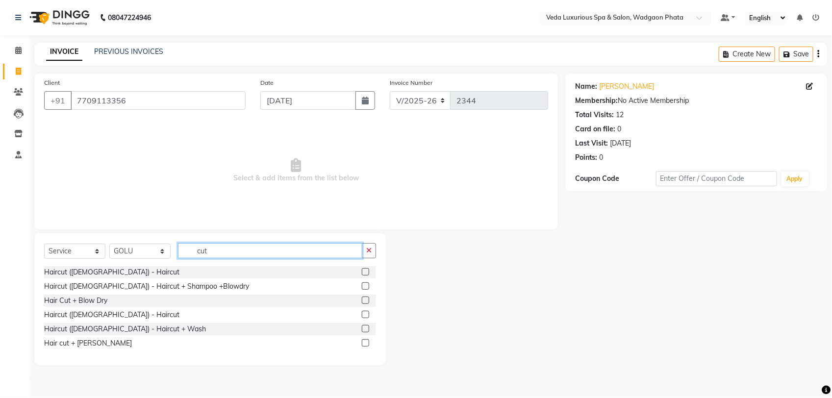
type input "cut"
click at [368, 314] on label at bounding box center [365, 314] width 7 height 7
click at [368, 314] on input "checkbox" at bounding box center [365, 315] width 6 height 6
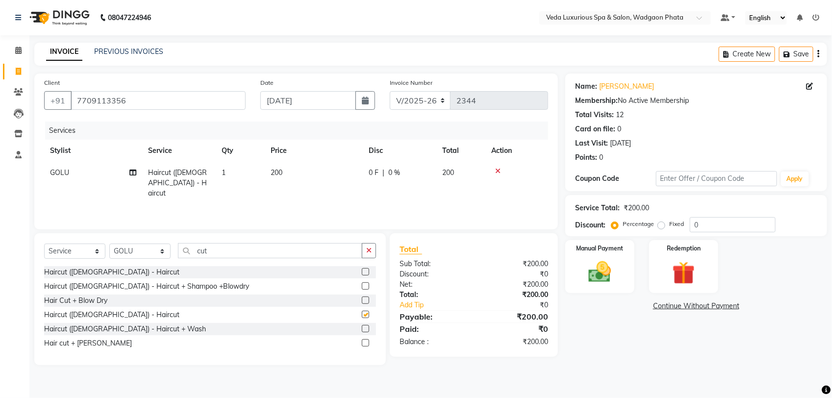
checkbox input "false"
click at [364, 197] on div "Services Stylist Service Qty Price Disc Total Action GOLU Haircut ([DEMOGRAPHIC…" at bounding box center [296, 171] width 504 height 98
click at [588, 273] on img at bounding box center [600, 271] width 39 height 27
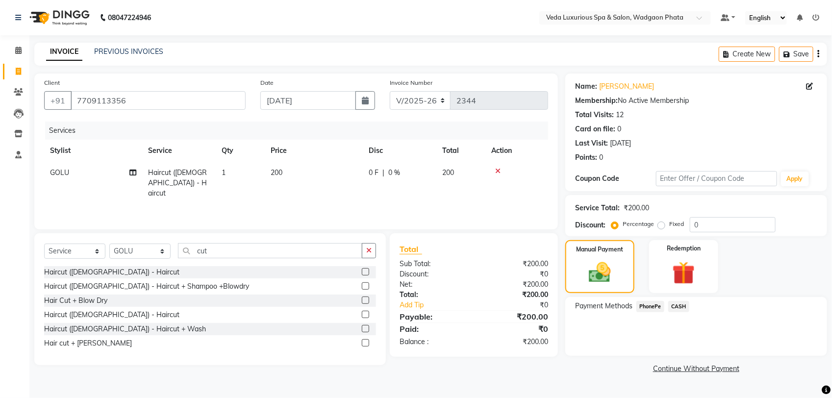
click at [680, 303] on span "CASH" at bounding box center [678, 306] width 21 height 11
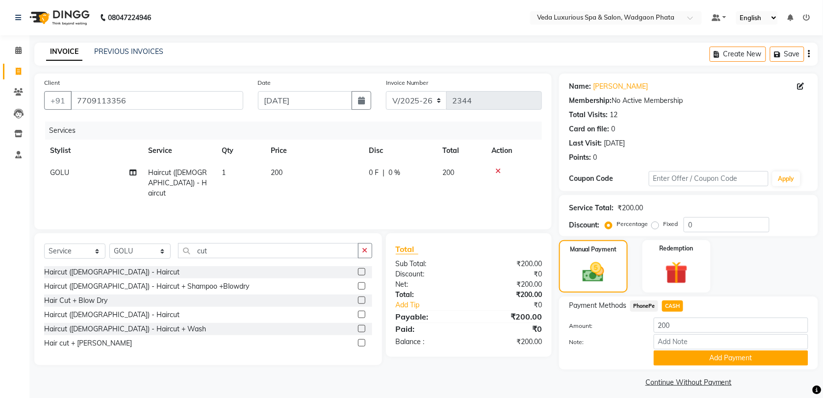
scroll to position [5, 0]
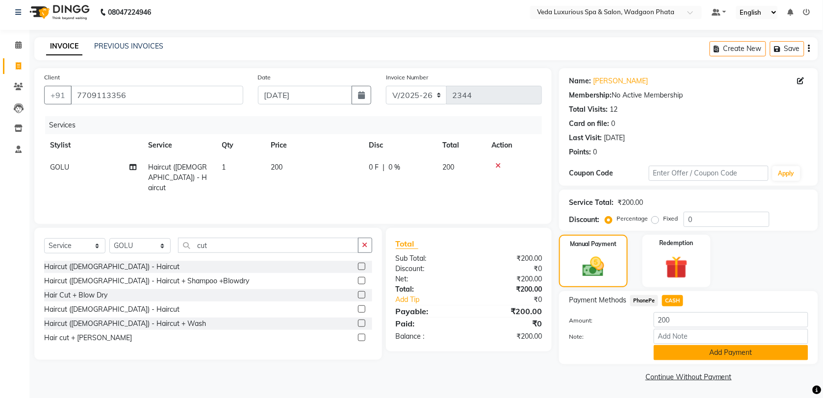
click at [695, 351] on button "Add Payment" at bounding box center [731, 352] width 154 height 15
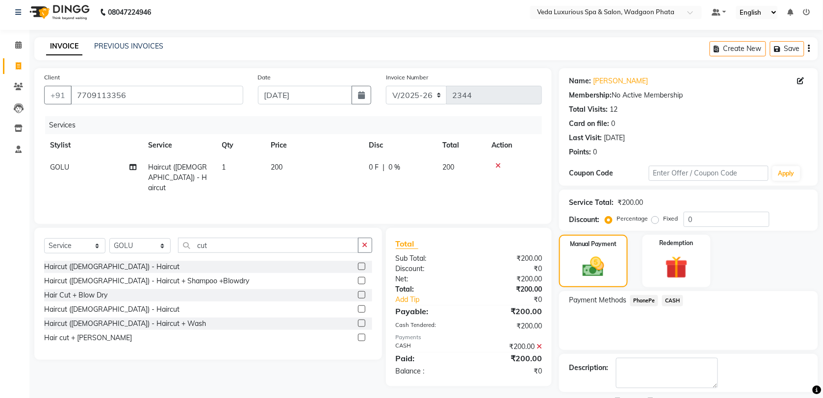
scroll to position [48, 0]
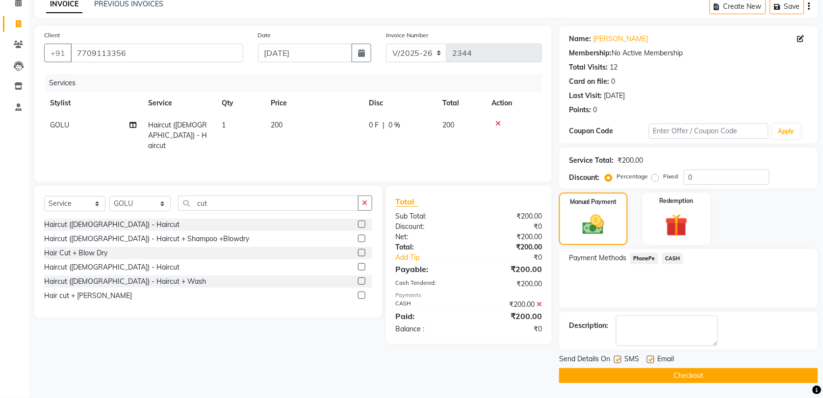
click at [706, 371] on button "Checkout" at bounding box center [688, 375] width 259 height 15
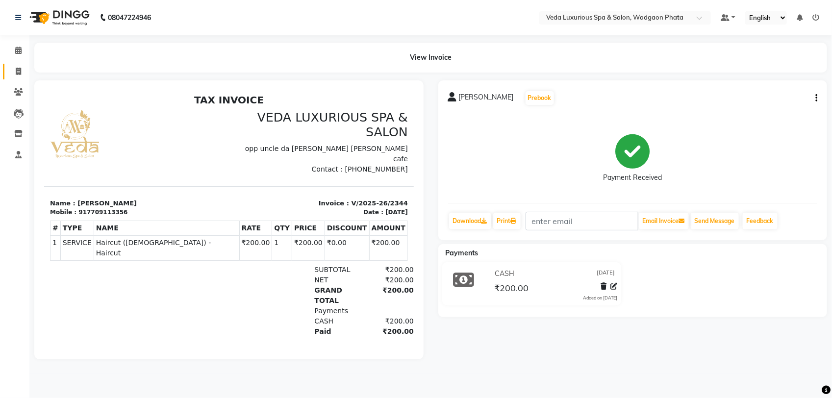
click at [20, 69] on icon at bounding box center [18, 71] width 5 height 7
select select "service"
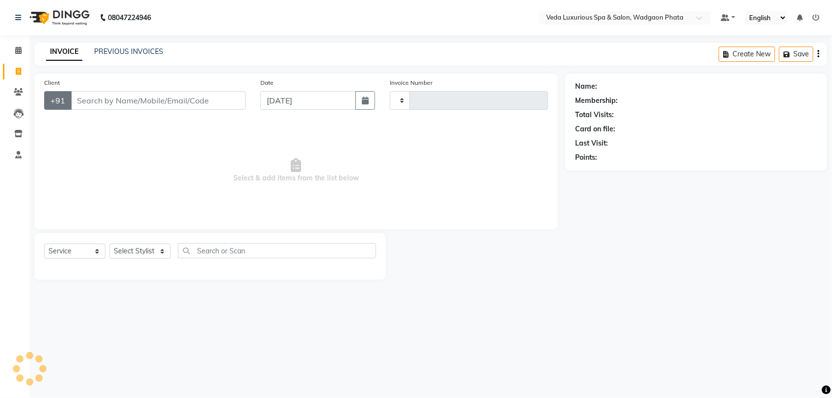
type input "2345"
select select "4666"
click at [85, 99] on input "Client" at bounding box center [158, 100] width 175 height 19
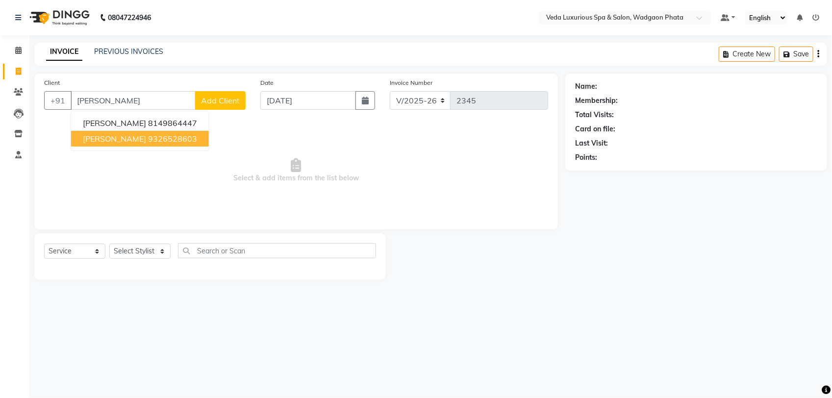
drag, startPoint x: 171, startPoint y: 138, endPoint x: 179, endPoint y: 136, distance: 9.0
click at [179, 136] on button "[PERSON_NAME] 9326528603" at bounding box center [140, 139] width 138 height 16
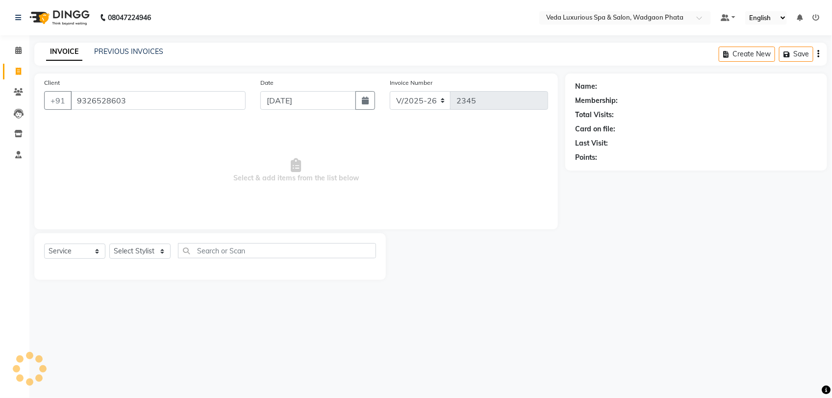
type input "9326528603"
click at [162, 253] on select "Select Stylist [PERSON_NAME] GOLU [PERSON_NAME] [PERSON_NAME] [PERSON_NAME] [PE…" at bounding box center [139, 251] width 61 height 15
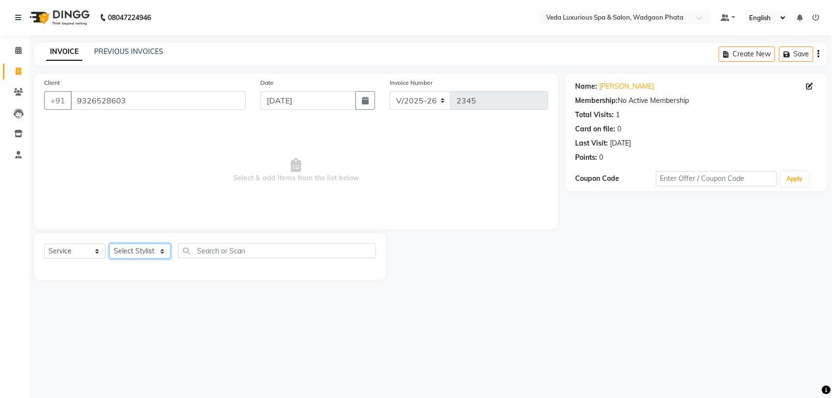
select select "27587"
click at [109, 244] on select "Select Stylist [PERSON_NAME] GOLU [PERSON_NAME] [PERSON_NAME] [PERSON_NAME] [PE…" at bounding box center [139, 251] width 61 height 15
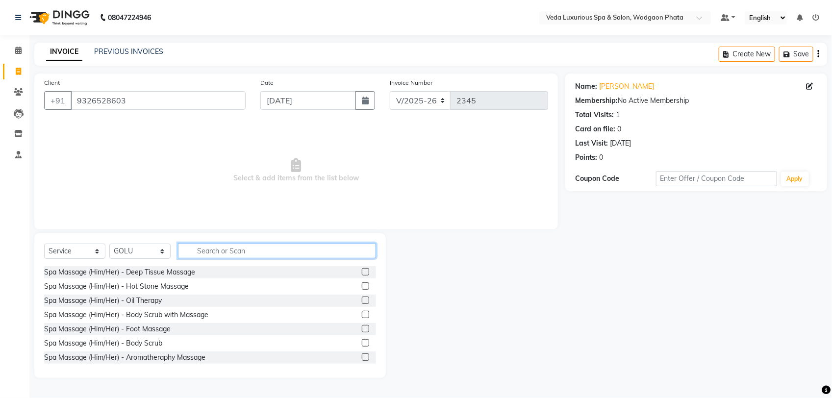
click at [224, 249] on input "text" at bounding box center [277, 250] width 198 height 15
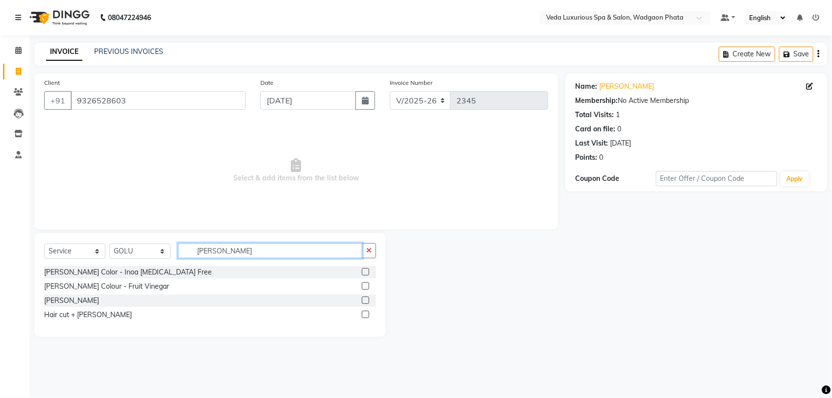
type input "[PERSON_NAME]"
click at [365, 298] on label at bounding box center [365, 300] width 7 height 7
click at [365, 298] on input "checkbox" at bounding box center [365, 301] width 6 height 6
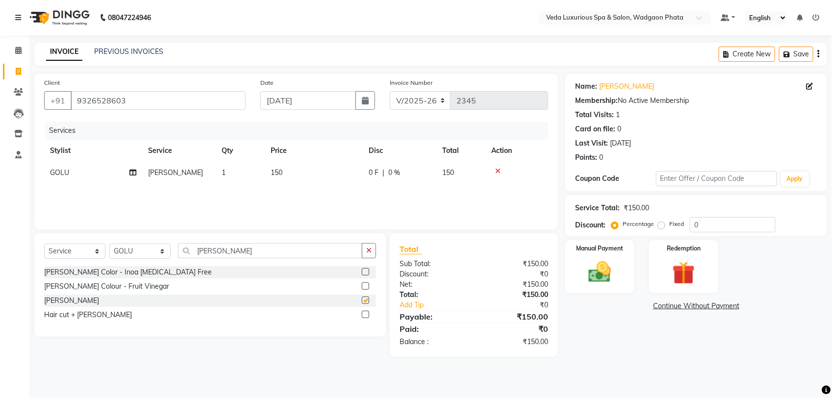
checkbox input "false"
click at [611, 271] on img at bounding box center [600, 271] width 39 height 27
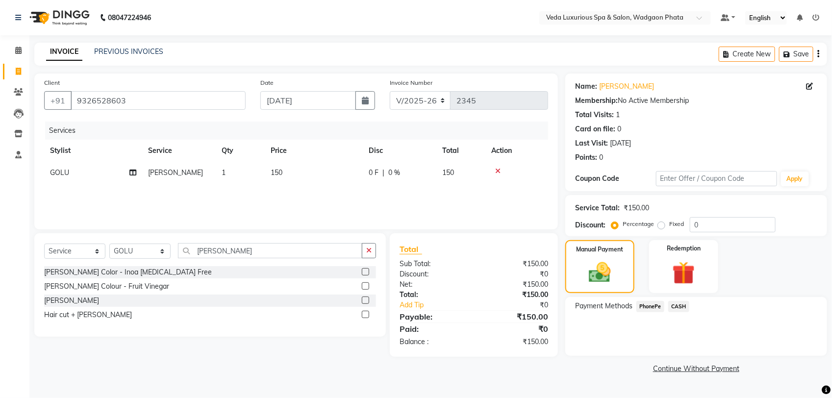
click at [682, 310] on span "CASH" at bounding box center [678, 306] width 21 height 11
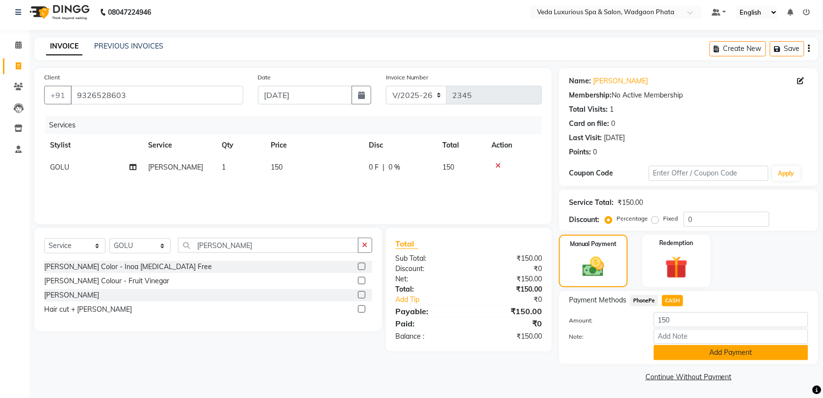
click at [708, 351] on button "Add Payment" at bounding box center [731, 352] width 154 height 15
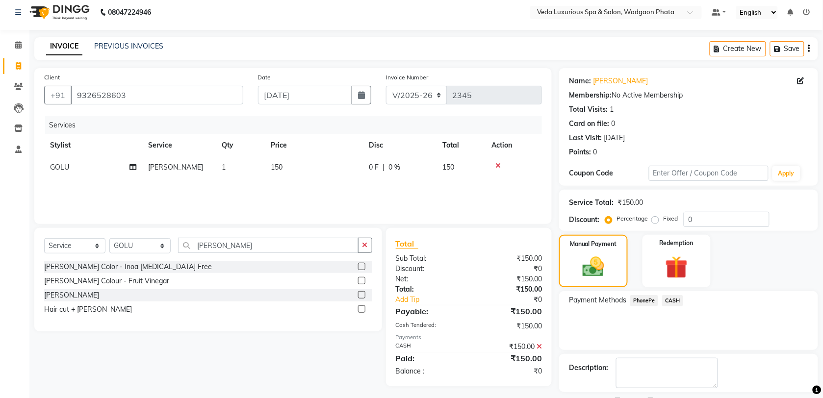
scroll to position [48, 0]
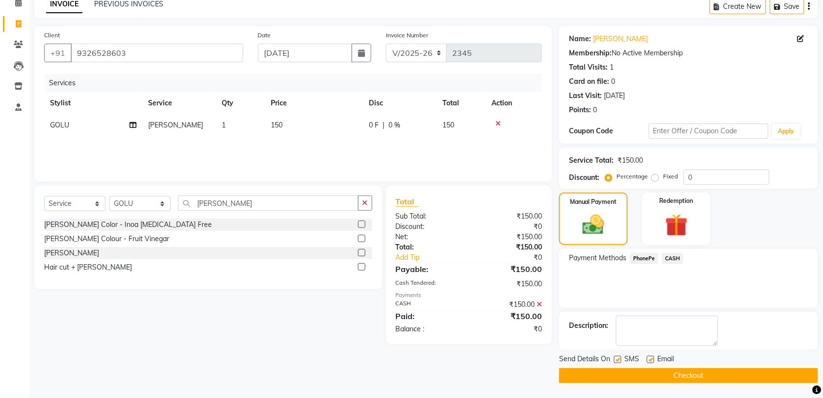
click at [709, 370] on button "Checkout" at bounding box center [688, 375] width 259 height 15
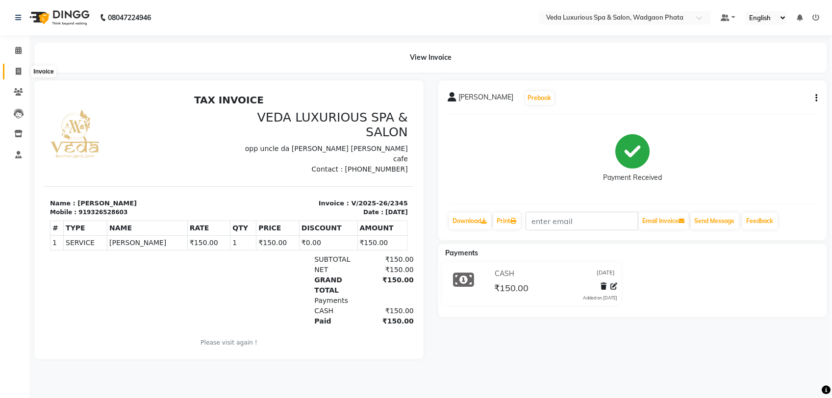
click at [18, 71] on icon at bounding box center [18, 71] width 5 height 7
select select "service"
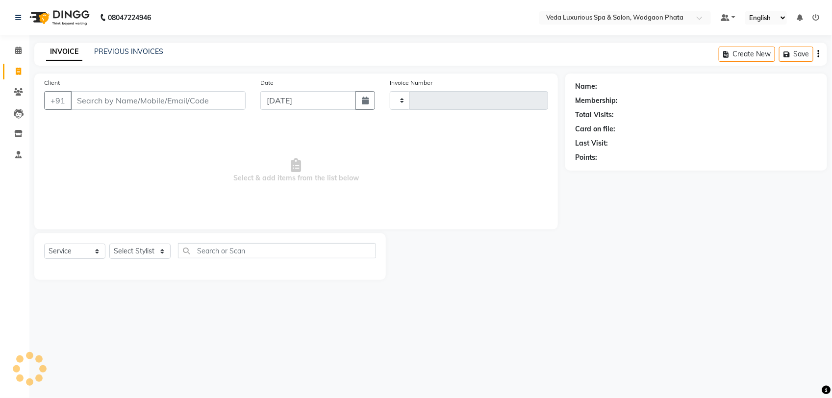
type input "2346"
select select "4666"
click at [140, 249] on select "Select Stylist" at bounding box center [139, 251] width 61 height 15
select select "58145"
click at [109, 244] on select "Select Stylist [PERSON_NAME] GOLU [PERSON_NAME] [PERSON_NAME] [PERSON_NAME] [PE…" at bounding box center [139, 251] width 61 height 15
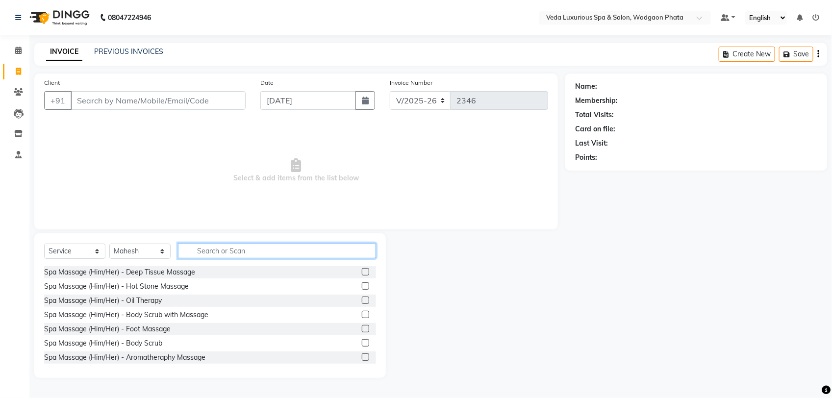
click at [265, 249] on input "text" at bounding box center [277, 250] width 198 height 15
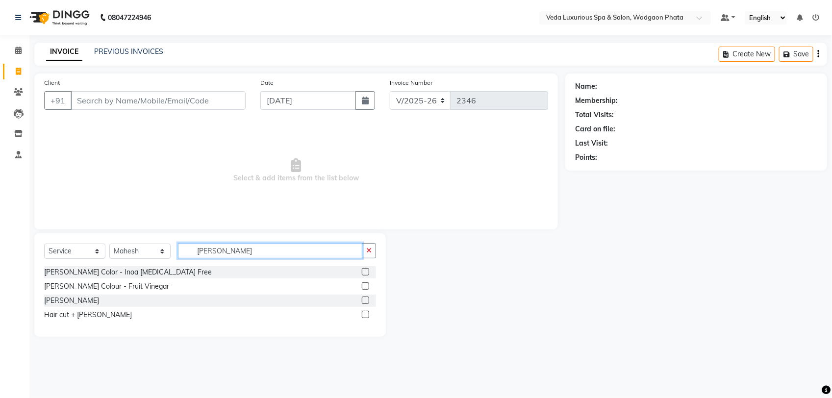
type input "[PERSON_NAME]"
click at [363, 298] on label at bounding box center [365, 300] width 7 height 7
click at [363, 298] on input "checkbox" at bounding box center [365, 301] width 6 height 6
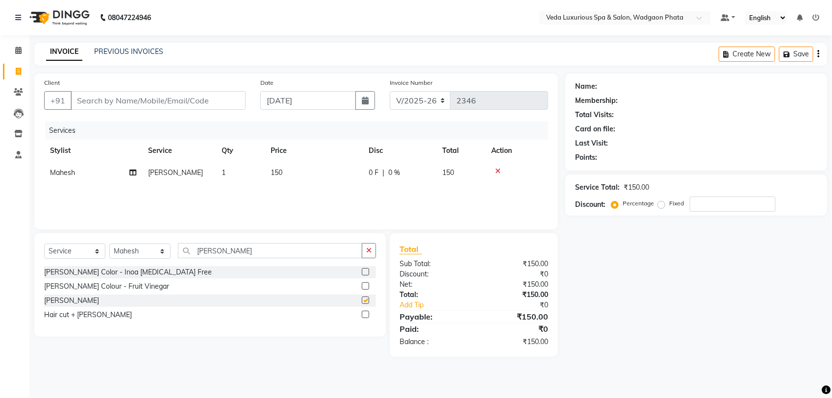
checkbox input "false"
click at [297, 254] on input "[PERSON_NAME]" at bounding box center [270, 250] width 184 height 15
type input "b"
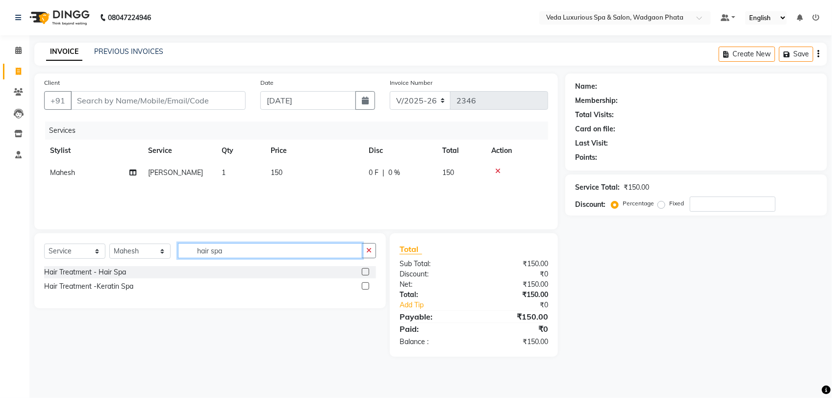
type input "hair spa"
click at [367, 273] on label at bounding box center [365, 271] width 7 height 7
click at [367, 273] on input "checkbox" at bounding box center [365, 272] width 6 height 6
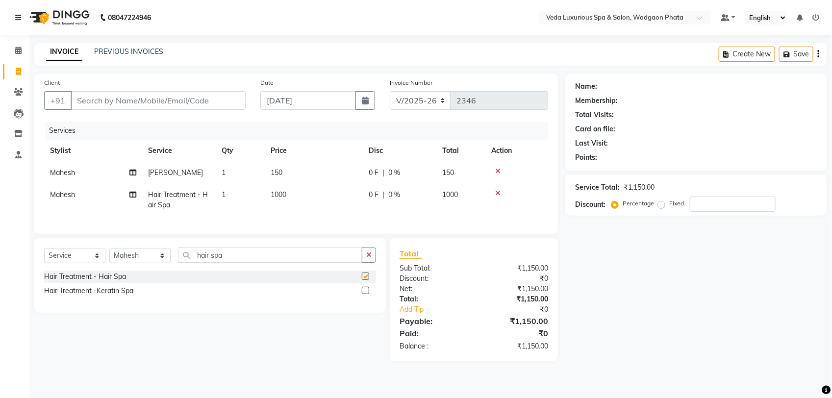
checkbox input "false"
click at [430, 211] on td "0 F | 0 %" at bounding box center [400, 200] width 74 height 32
select select "58145"
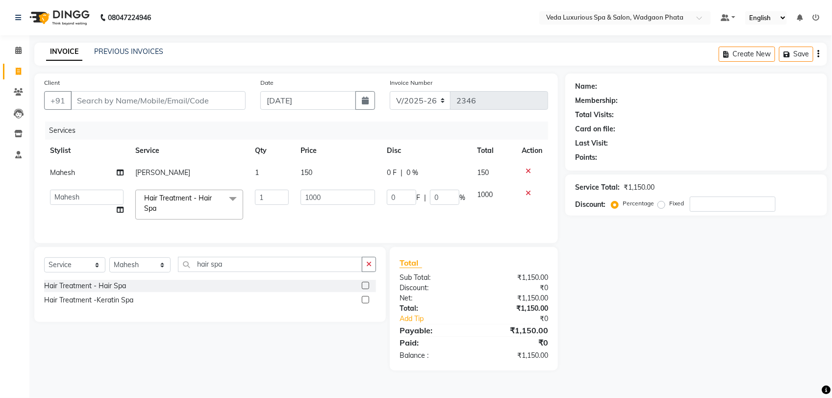
click at [368, 304] on label at bounding box center [365, 299] width 7 height 7
click at [368, 304] on input "checkbox" at bounding box center [365, 300] width 6 height 6
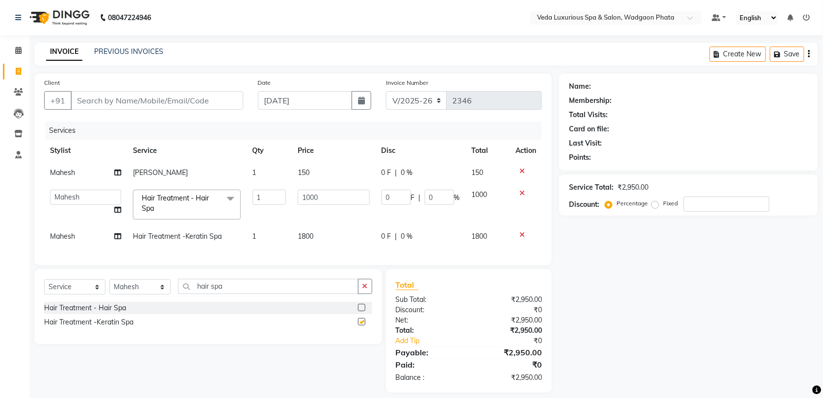
checkbox input "false"
click at [524, 234] on icon at bounding box center [521, 234] width 5 height 7
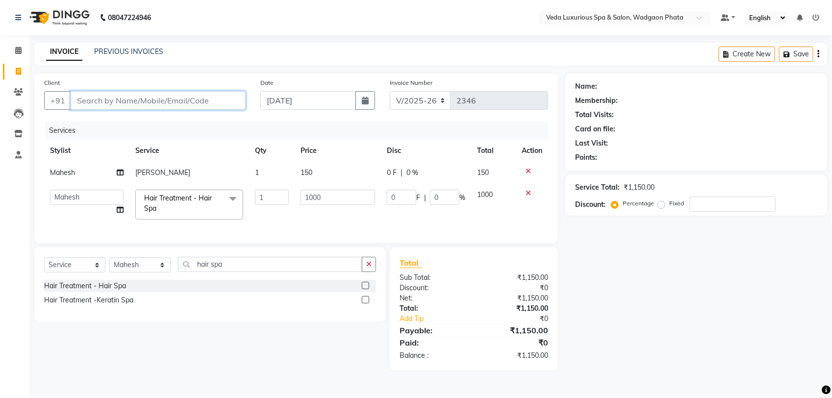
click at [162, 101] on input "Client" at bounding box center [158, 100] width 175 height 19
drag, startPoint x: 144, startPoint y: 102, endPoint x: 163, endPoint y: 62, distance: 43.9
click at [144, 102] on input "Client" at bounding box center [158, 100] width 175 height 19
type input "9"
type input "0"
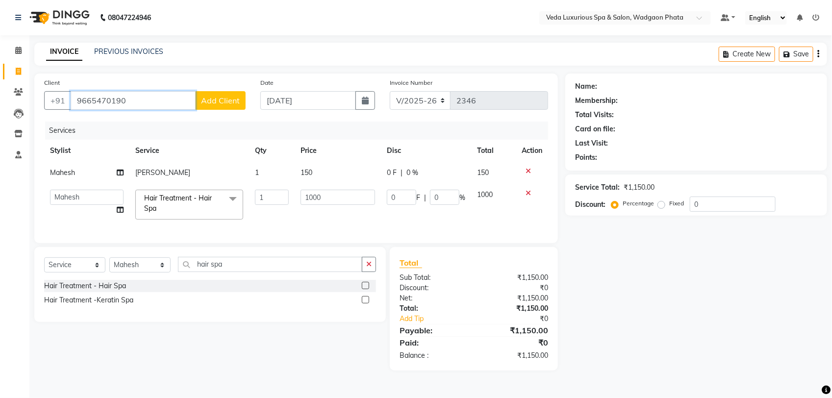
type input "9665470190"
click at [227, 92] on button "Add Client" at bounding box center [220, 100] width 51 height 19
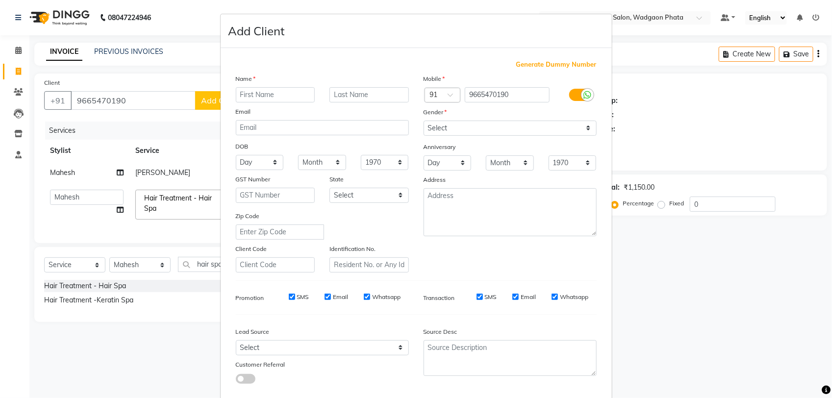
click at [282, 92] on input "text" at bounding box center [275, 94] width 79 height 15
type input "Aachal"
click at [336, 91] on input "text" at bounding box center [369, 94] width 79 height 15
type input "Bamkar"
click at [457, 129] on select "Select [DEMOGRAPHIC_DATA] [DEMOGRAPHIC_DATA] Other Prefer Not To Say" at bounding box center [510, 128] width 173 height 15
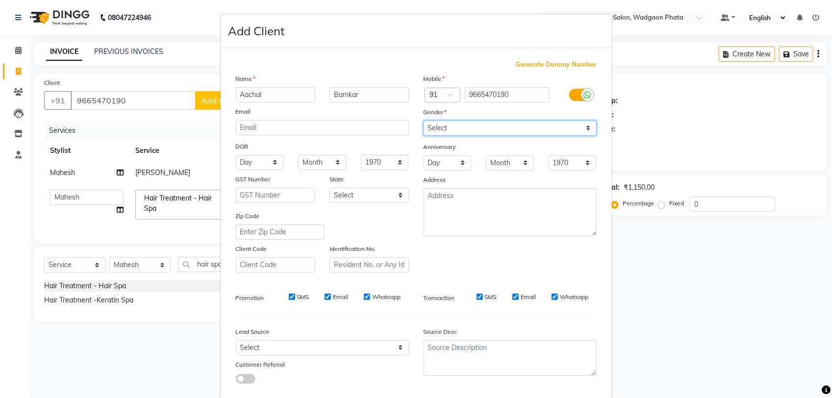
select select "[DEMOGRAPHIC_DATA]"
click at [424, 121] on select "Select [DEMOGRAPHIC_DATA] [DEMOGRAPHIC_DATA] Other Prefer Not To Say" at bounding box center [510, 128] width 173 height 15
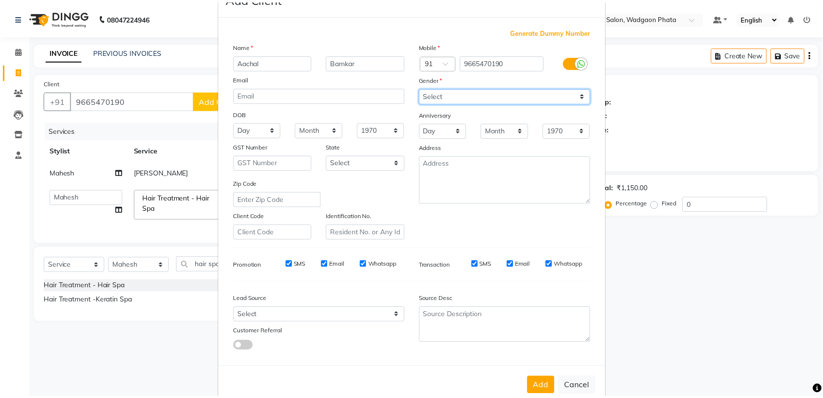
scroll to position [51, 0]
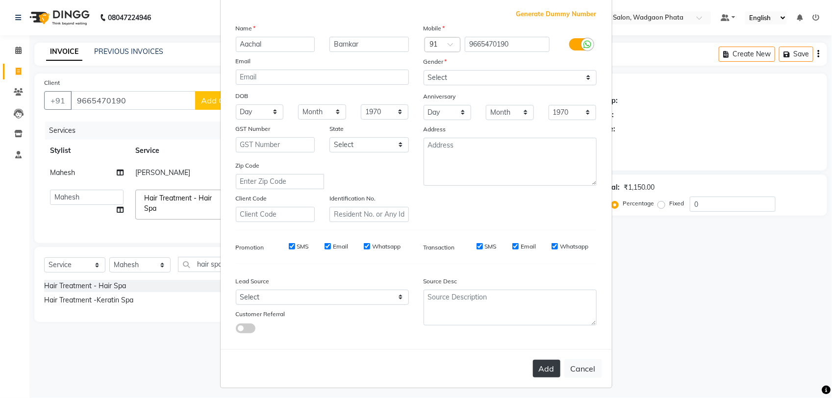
click at [537, 363] on button "Add" at bounding box center [546, 369] width 27 height 18
select select
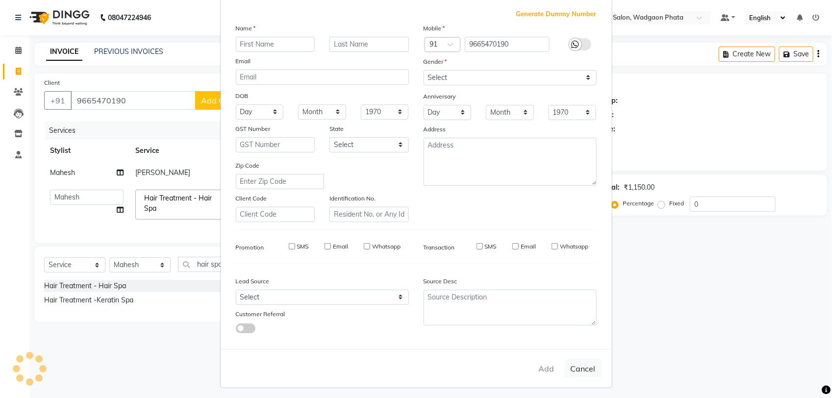
select select
checkbox input "false"
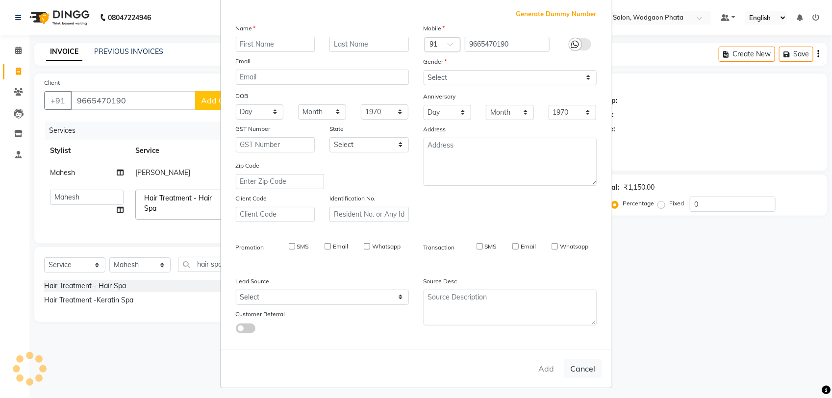
checkbox input "false"
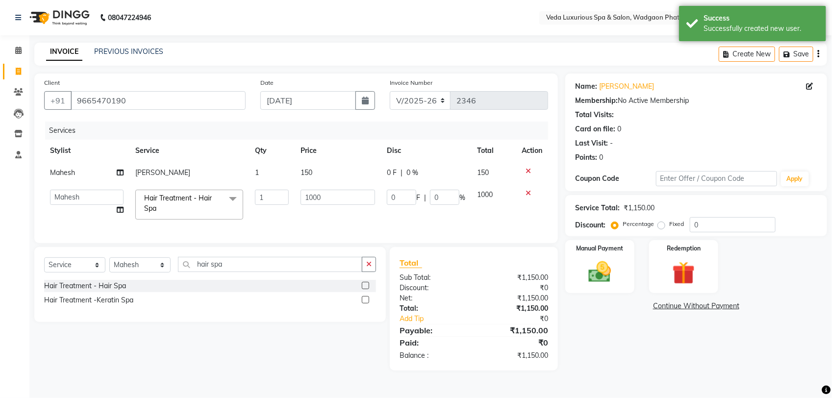
click at [530, 190] on icon at bounding box center [528, 193] width 5 height 7
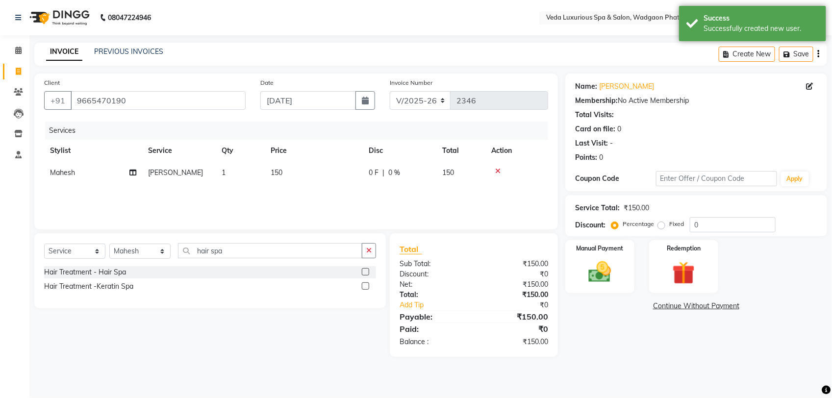
click at [494, 167] on td at bounding box center [516, 173] width 63 height 22
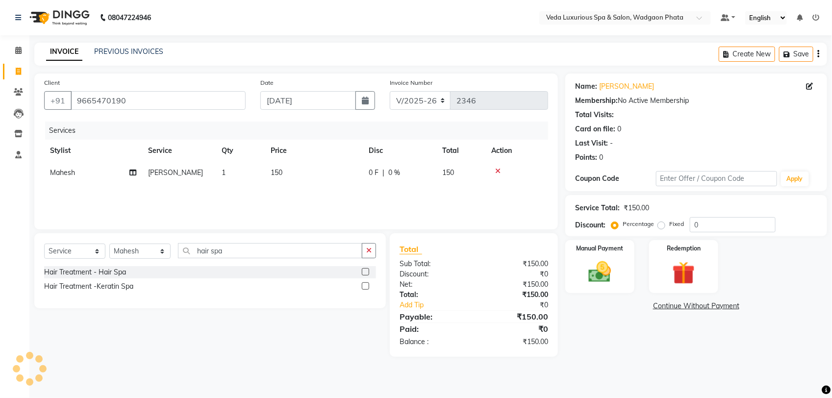
click at [499, 170] on icon at bounding box center [497, 171] width 5 height 7
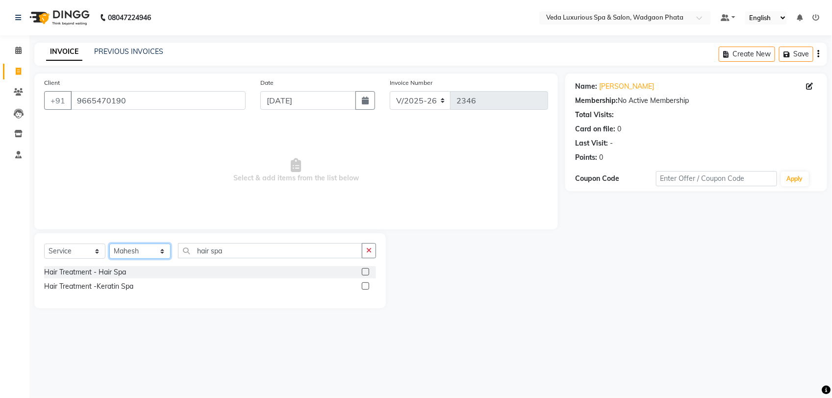
click at [151, 249] on select "Select Stylist [PERSON_NAME] GOLU [PERSON_NAME] [PERSON_NAME] [PERSON_NAME] [PE…" at bounding box center [139, 251] width 61 height 15
select select "50865"
click at [109, 244] on select "Select Stylist [PERSON_NAME] GOLU [PERSON_NAME] [PERSON_NAME] [PERSON_NAME] [PE…" at bounding box center [139, 251] width 61 height 15
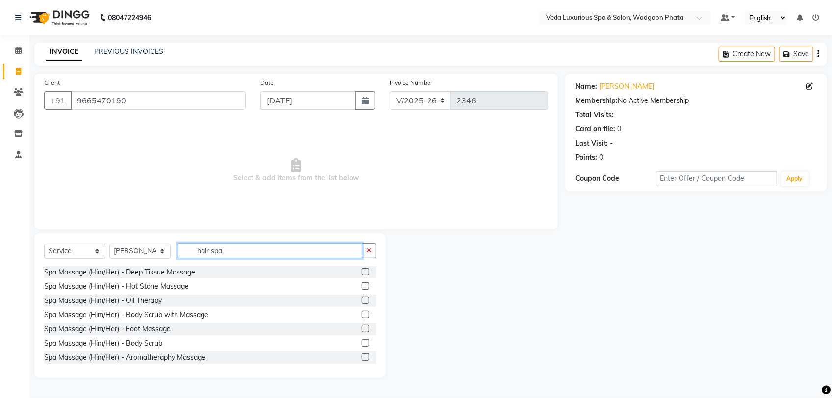
click at [238, 253] on input "hair spa" at bounding box center [270, 250] width 184 height 15
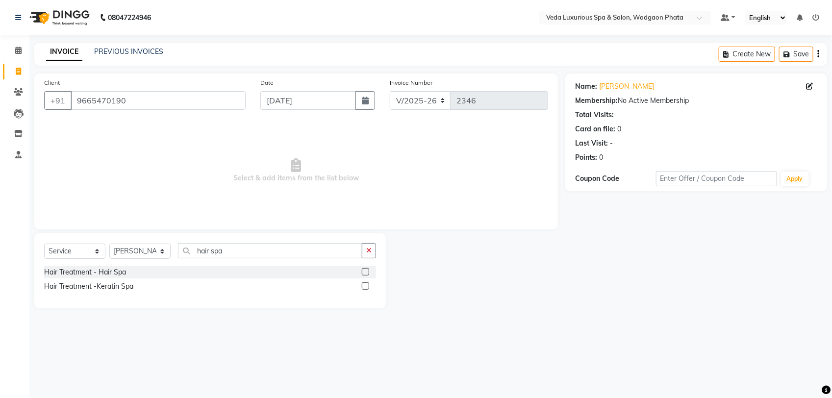
click at [365, 284] on label at bounding box center [365, 285] width 7 height 7
click at [365, 284] on input "checkbox" at bounding box center [365, 286] width 6 height 6
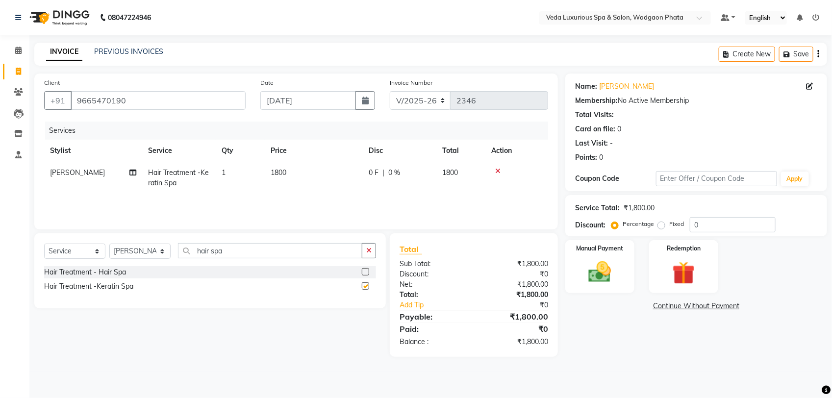
checkbox input "false"
click at [329, 204] on div "Services Stylist Service Qty Price Disc Total Action [PERSON_NAME] Hair Treatme…" at bounding box center [296, 171] width 504 height 98
drag, startPoint x: 525, startPoint y: 253, endPoint x: 589, endPoint y: 255, distance: 64.8
click at [595, 260] on img at bounding box center [600, 271] width 39 height 27
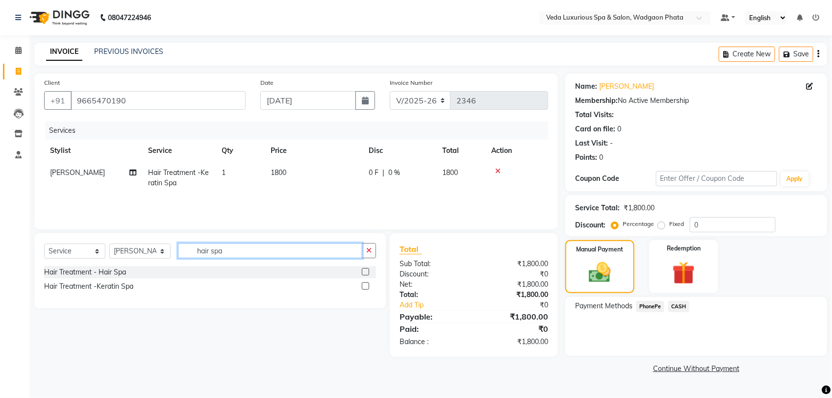
click at [274, 252] on input "hair spa" at bounding box center [270, 250] width 184 height 15
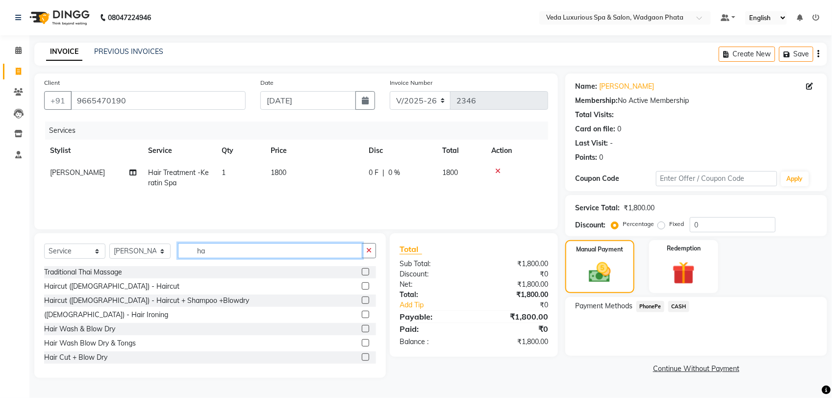
type input "h"
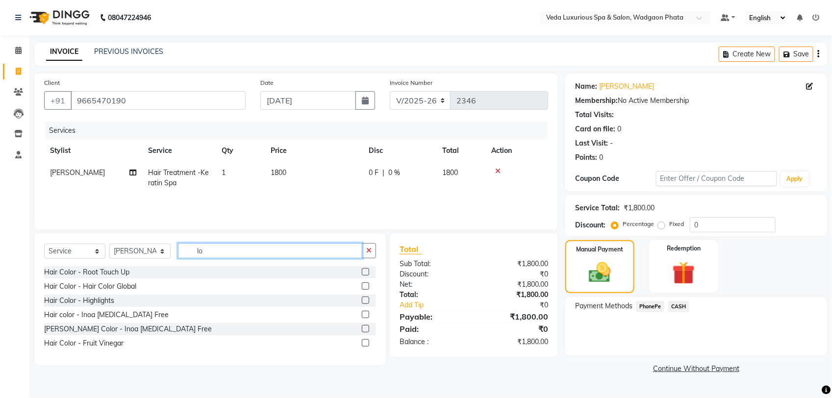
type input "l"
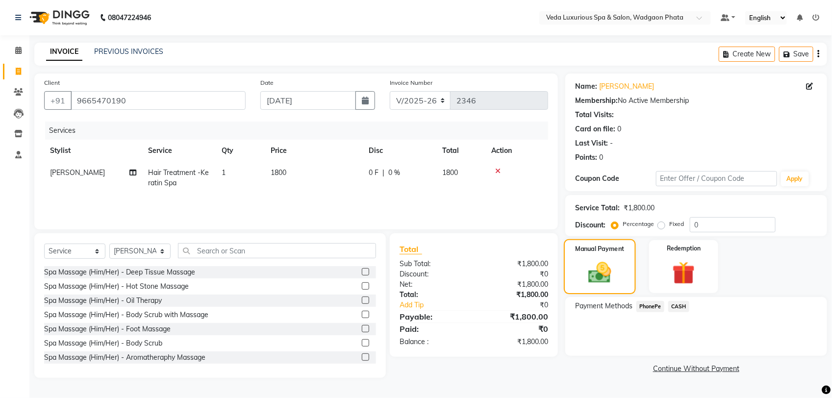
click at [613, 271] on img at bounding box center [600, 272] width 37 height 26
drag, startPoint x: 143, startPoint y: 257, endPoint x: 146, endPoint y: 253, distance: 5.6
click at [143, 257] on select "Select Stylist [PERSON_NAME] GOLU [PERSON_NAME] [PERSON_NAME] [PERSON_NAME] [PE…" at bounding box center [139, 251] width 61 height 15
select select "58145"
click at [109, 244] on select "Select Stylist [PERSON_NAME] GOLU [PERSON_NAME] [PERSON_NAME] [PERSON_NAME] [PE…" at bounding box center [139, 251] width 61 height 15
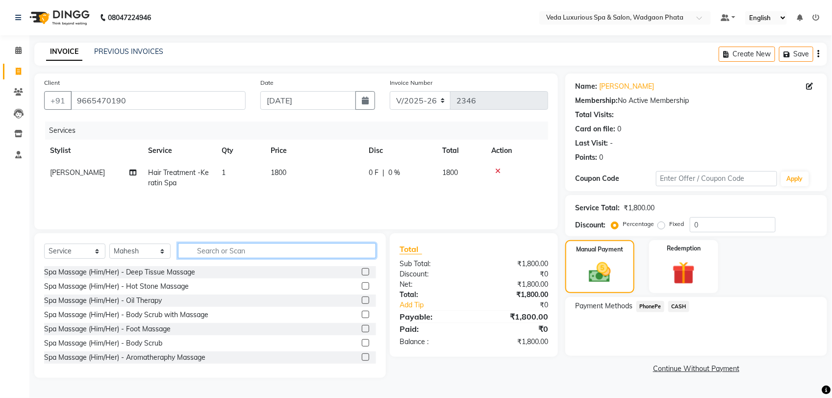
click at [216, 248] on input "text" at bounding box center [277, 250] width 198 height 15
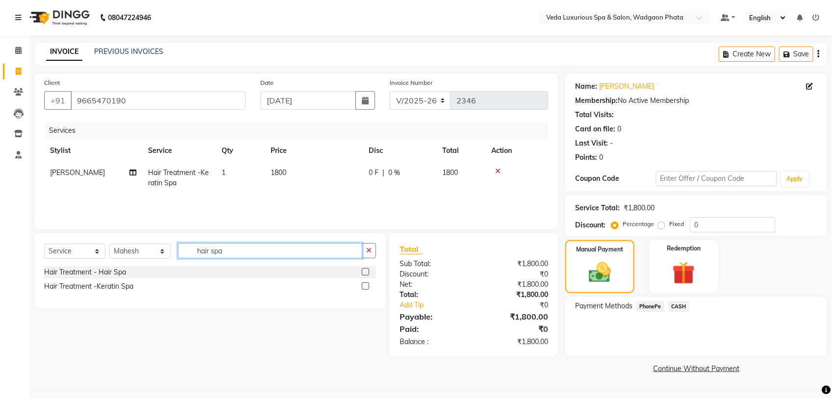
type input "hair spa"
click at [368, 268] on label at bounding box center [365, 271] width 7 height 7
click at [368, 269] on input "checkbox" at bounding box center [365, 272] width 6 height 6
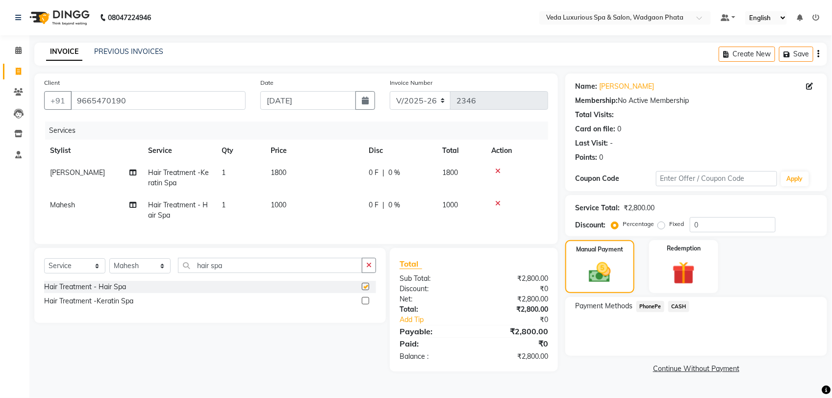
checkbox input "false"
click at [648, 307] on span "PhonePe" at bounding box center [651, 306] width 28 height 11
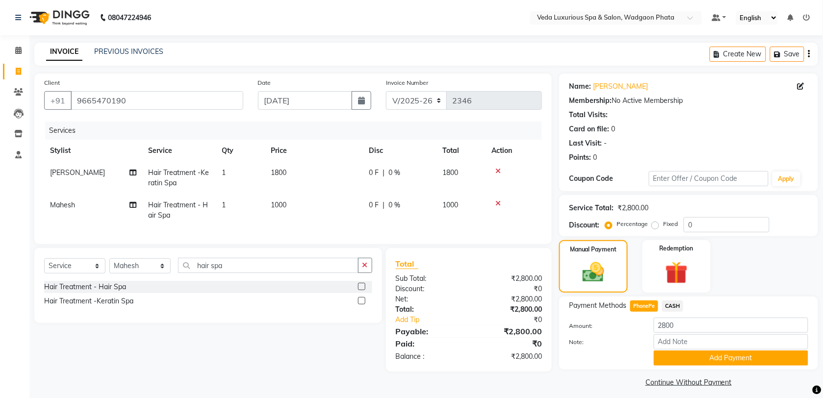
scroll to position [5, 0]
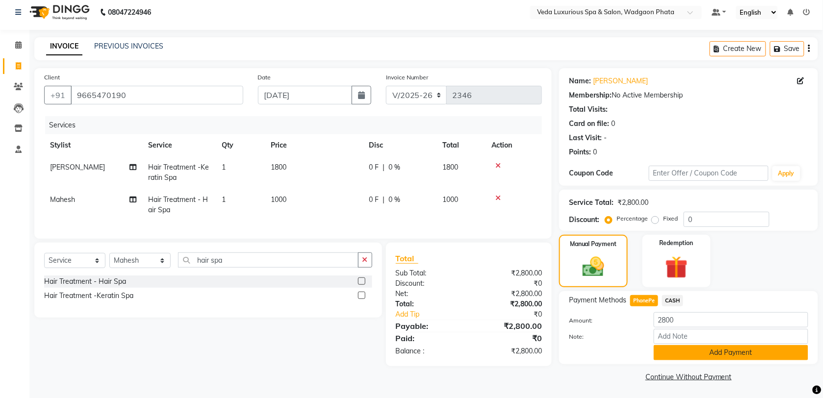
click at [705, 351] on button "Add Payment" at bounding box center [731, 352] width 154 height 15
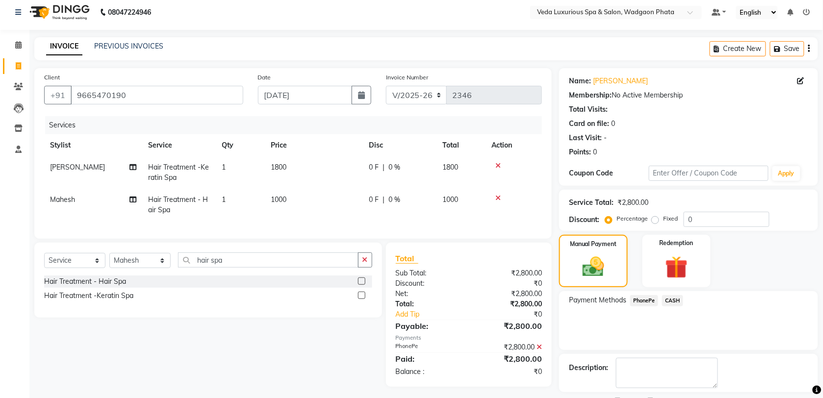
scroll to position [48, 0]
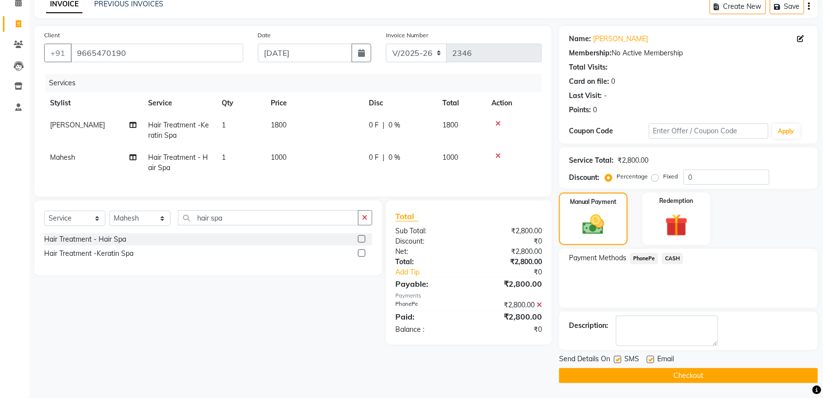
click at [705, 371] on button "Checkout" at bounding box center [688, 375] width 259 height 15
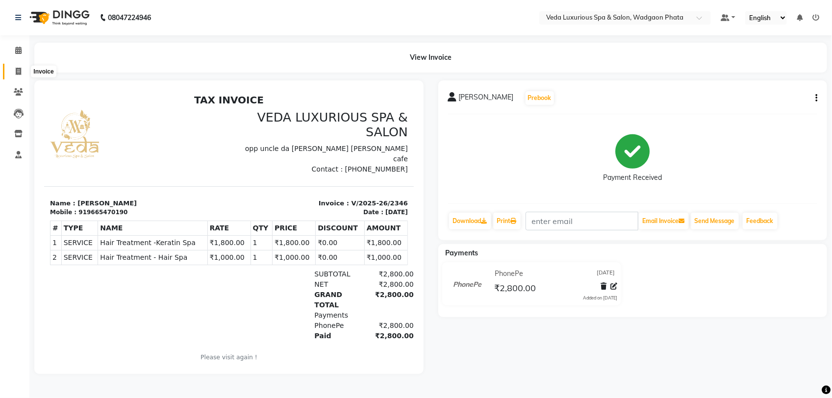
click at [18, 69] on icon at bounding box center [18, 71] width 5 height 7
select select "service"
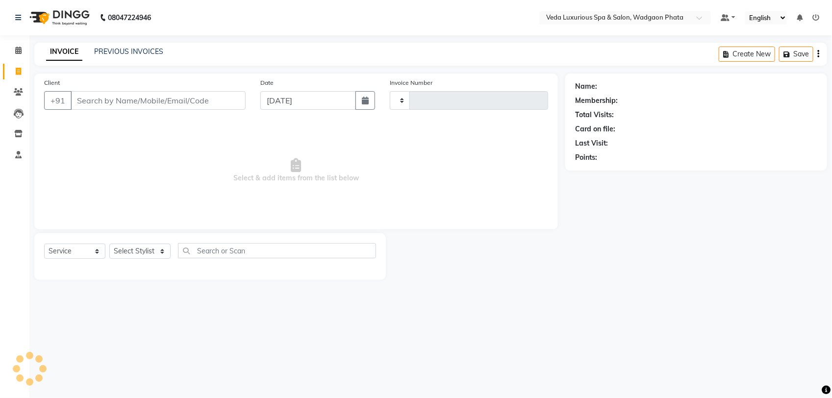
type input "2347"
select select "4666"
click at [91, 93] on input "Client" at bounding box center [158, 100] width 175 height 19
type input "8"
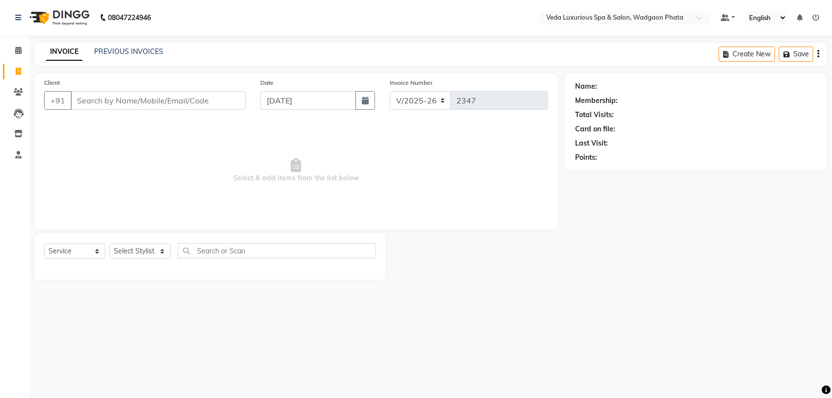
click at [143, 102] on input "Client" at bounding box center [158, 100] width 175 height 19
type input "8275292838"
click at [228, 101] on span "Add Client" at bounding box center [220, 101] width 39 height 10
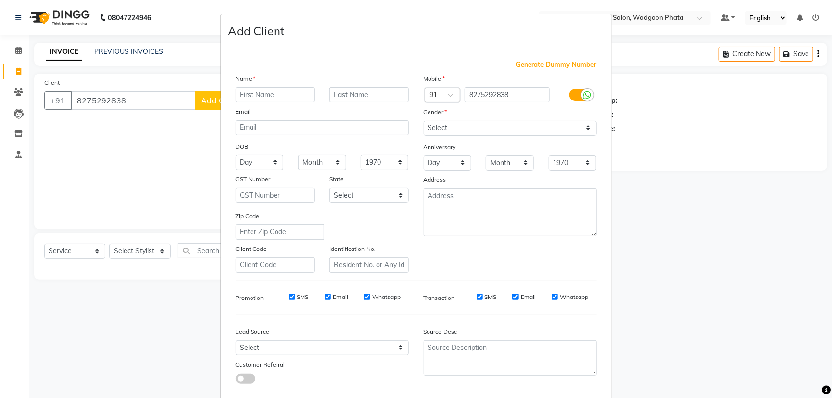
click at [282, 98] on input "text" at bounding box center [275, 94] width 79 height 15
type input "mahesh"
click at [445, 126] on select "Select [DEMOGRAPHIC_DATA] [DEMOGRAPHIC_DATA] Other Prefer Not To Say" at bounding box center [510, 128] width 173 height 15
select select "[DEMOGRAPHIC_DATA]"
click at [424, 121] on select "Select [DEMOGRAPHIC_DATA] [DEMOGRAPHIC_DATA] Other Prefer Not To Say" at bounding box center [510, 128] width 173 height 15
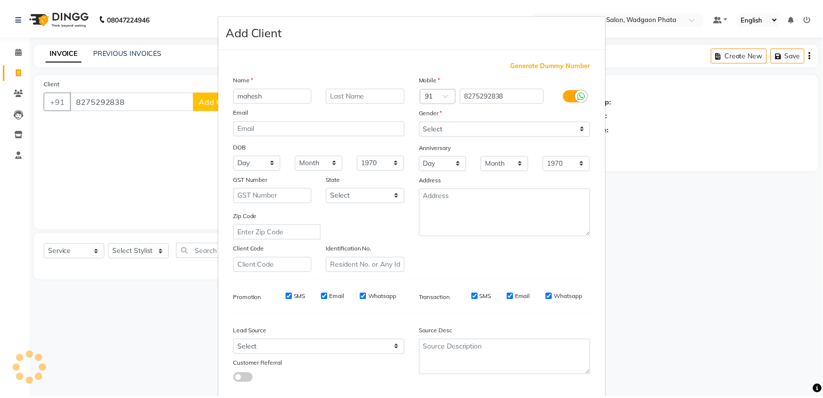
scroll to position [51, 0]
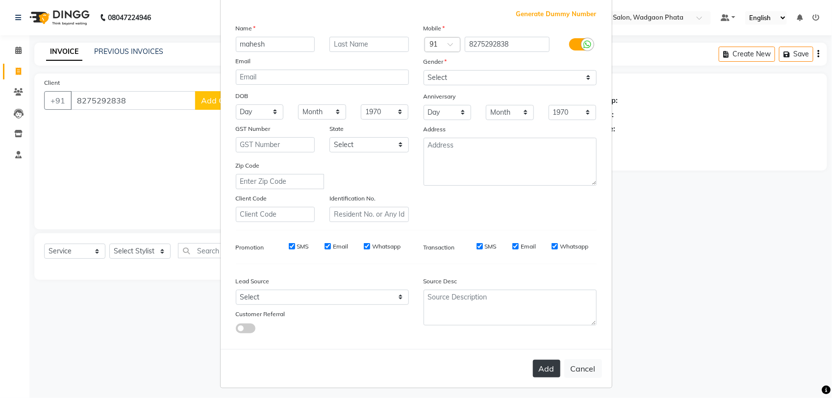
click at [542, 369] on button "Add" at bounding box center [546, 369] width 27 height 18
select select
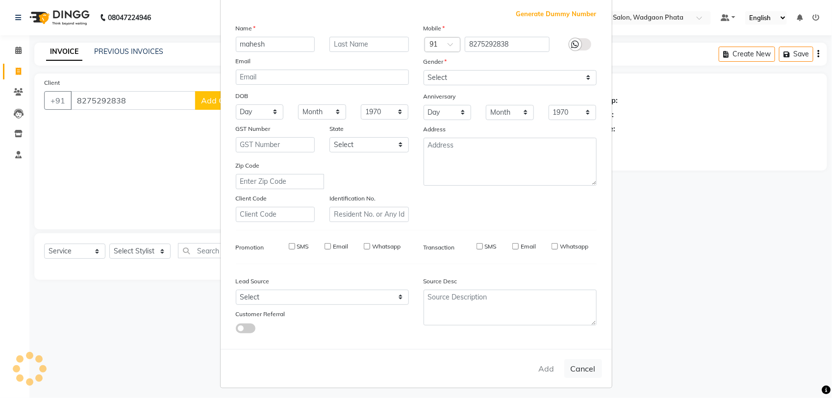
select select
checkbox input "false"
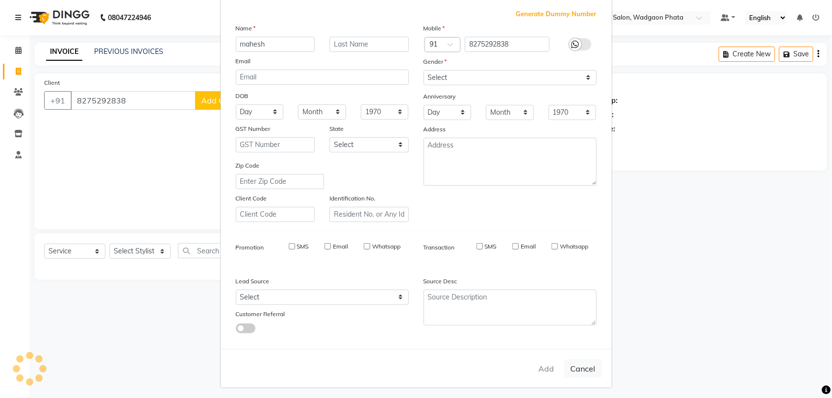
checkbox input "false"
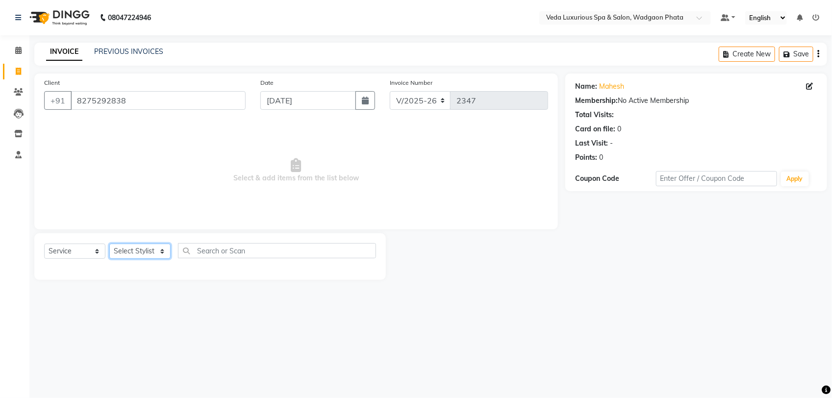
click at [140, 246] on select "Select Stylist [PERSON_NAME] GOLU [PERSON_NAME] [PERSON_NAME] [PERSON_NAME] [PE…" at bounding box center [139, 251] width 61 height 15
select select "72398"
click at [109, 244] on select "Select Stylist [PERSON_NAME] GOLU [PERSON_NAME] [PERSON_NAME] [PERSON_NAME] [PE…" at bounding box center [139, 251] width 61 height 15
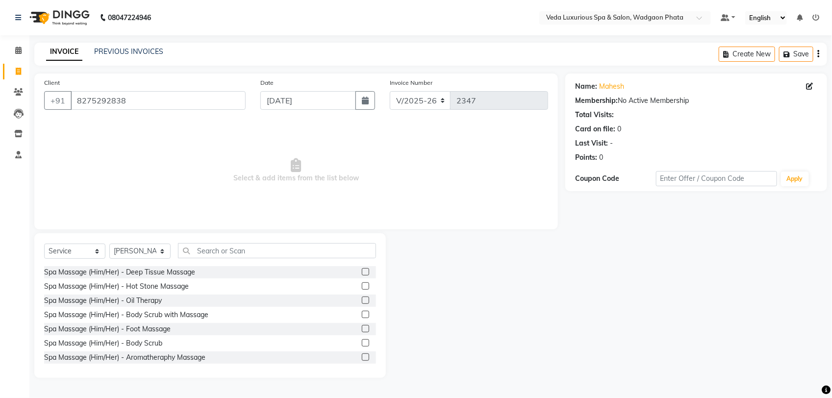
click at [362, 271] on label at bounding box center [365, 271] width 7 height 7
click at [362, 271] on input "checkbox" at bounding box center [365, 272] width 6 height 6
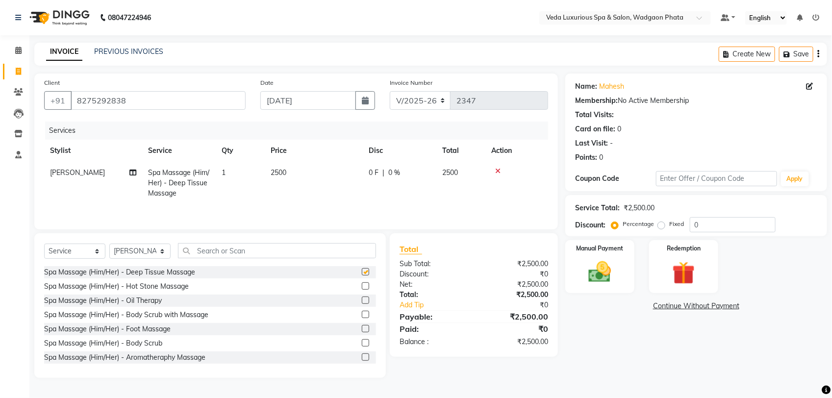
checkbox input "false"
click at [376, 169] on span "0 F" at bounding box center [374, 173] width 10 height 10
select select "72398"
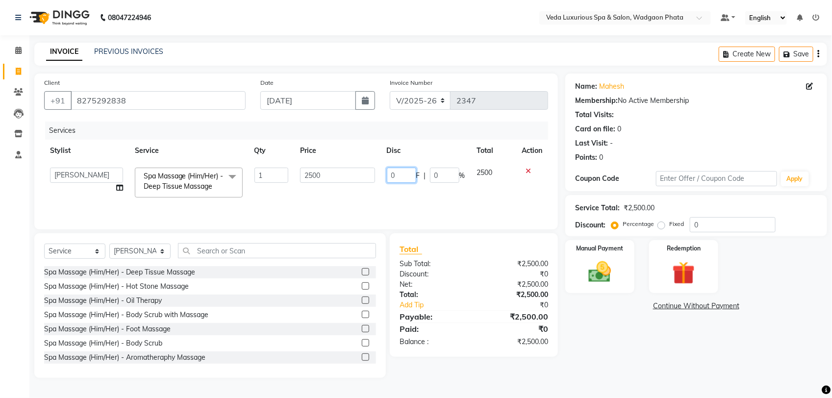
click at [403, 172] on input "0" at bounding box center [401, 175] width 29 height 15
type input "500"
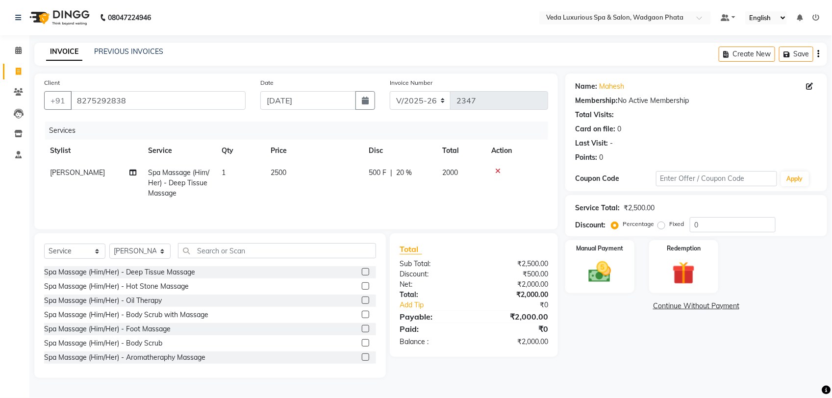
click at [405, 209] on div "Services Stylist Service Qty Price Disc Total Action [PERSON_NAME] Spa Massage …" at bounding box center [296, 171] width 504 height 98
click at [615, 264] on img at bounding box center [600, 271] width 39 height 27
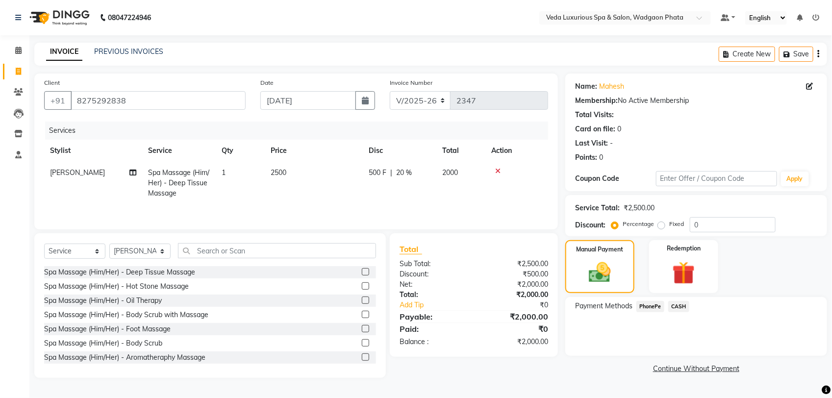
click at [683, 308] on span "CASH" at bounding box center [678, 306] width 21 height 11
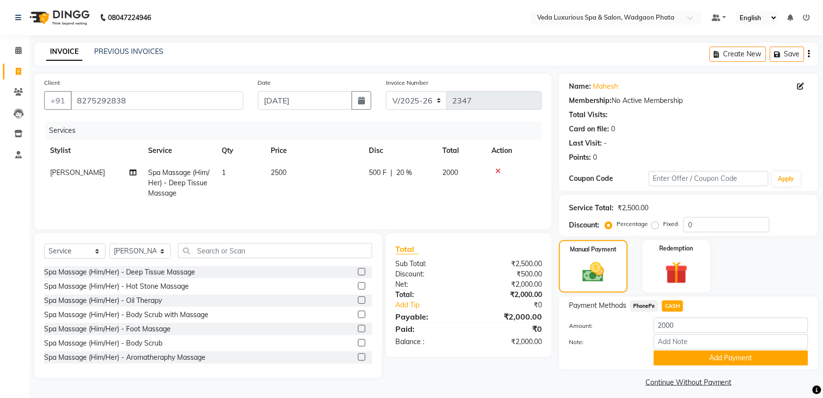
scroll to position [5, 0]
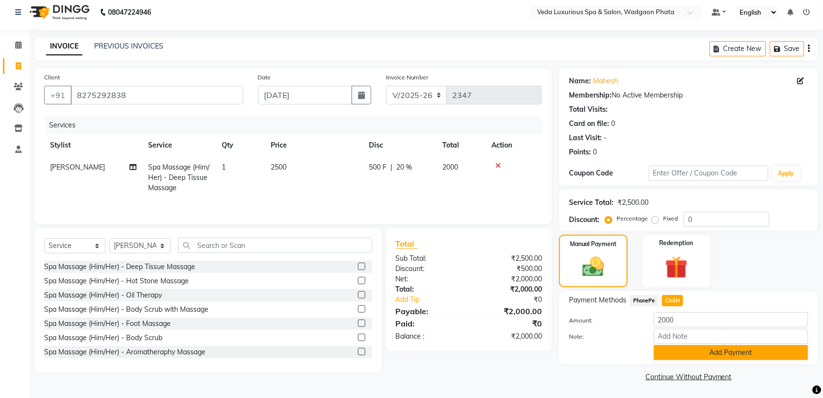
click at [732, 356] on button "Add Payment" at bounding box center [731, 352] width 154 height 15
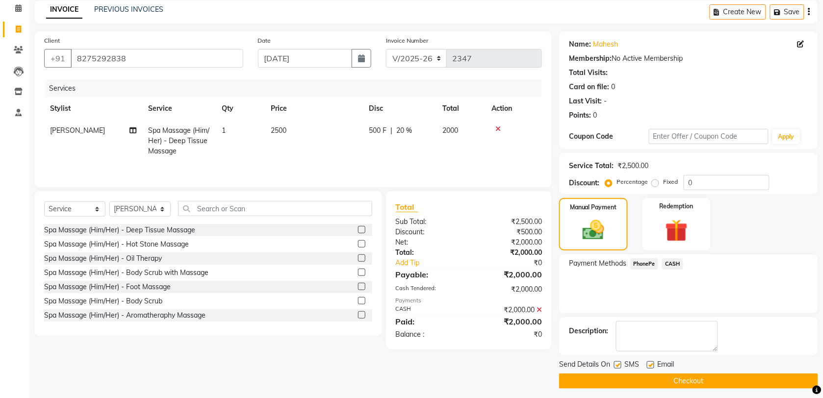
scroll to position [48, 0]
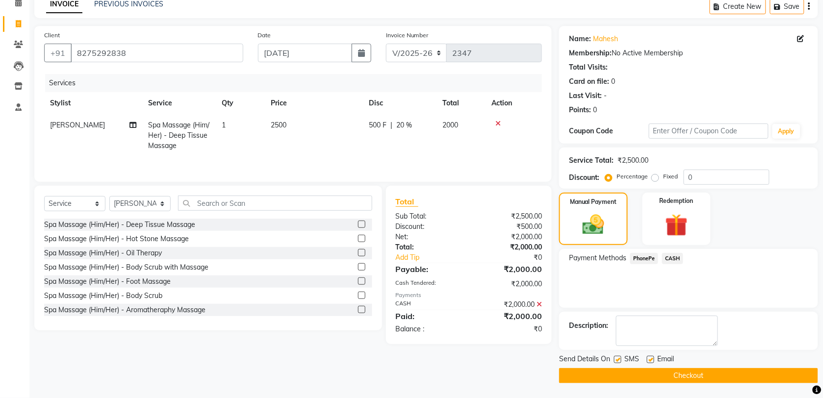
click at [729, 377] on button "Checkout" at bounding box center [688, 375] width 259 height 15
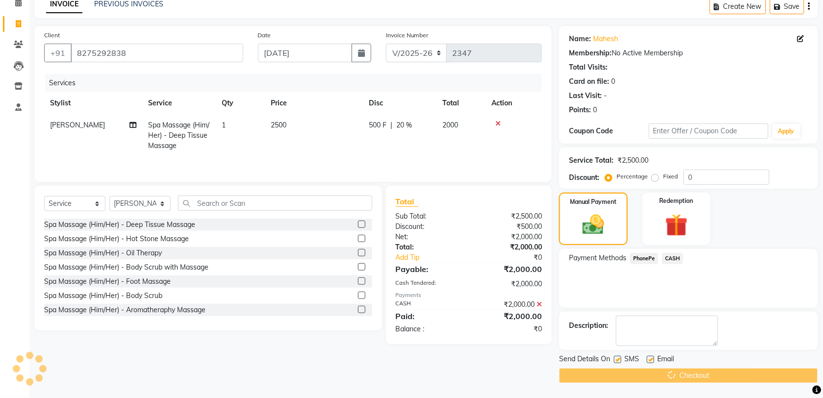
click at [729, 377] on div "Checkout" at bounding box center [688, 375] width 259 height 15
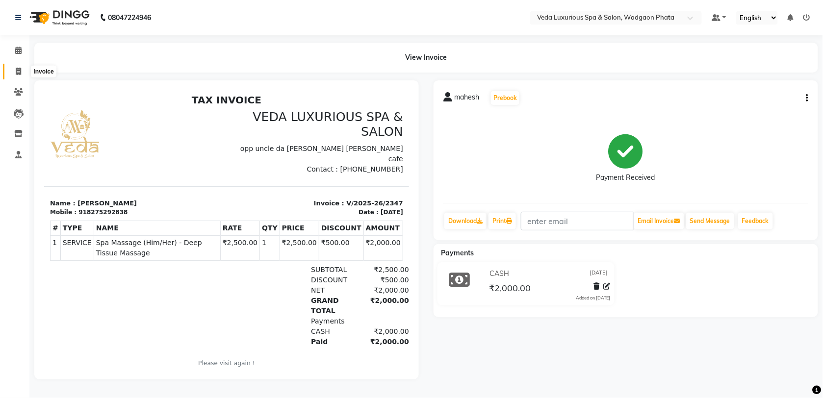
click at [18, 70] on icon at bounding box center [18, 71] width 5 height 7
select select "service"
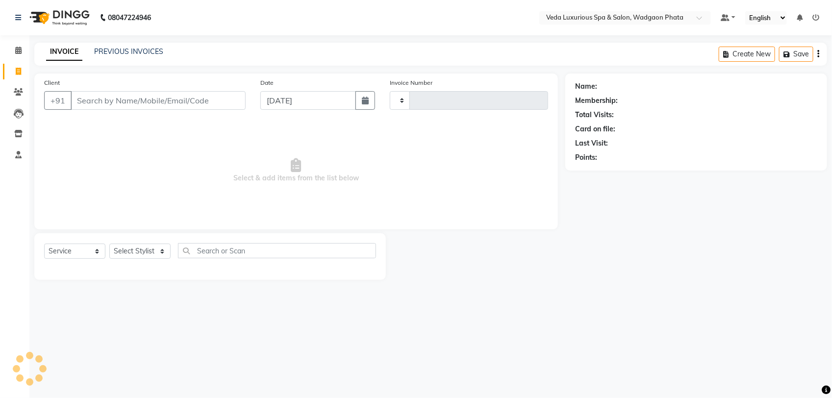
type input "2348"
select select "4666"
click at [124, 90] on div "Client +91" at bounding box center [145, 97] width 216 height 40
click at [125, 99] on input "Client" at bounding box center [158, 100] width 175 height 19
type input "y"
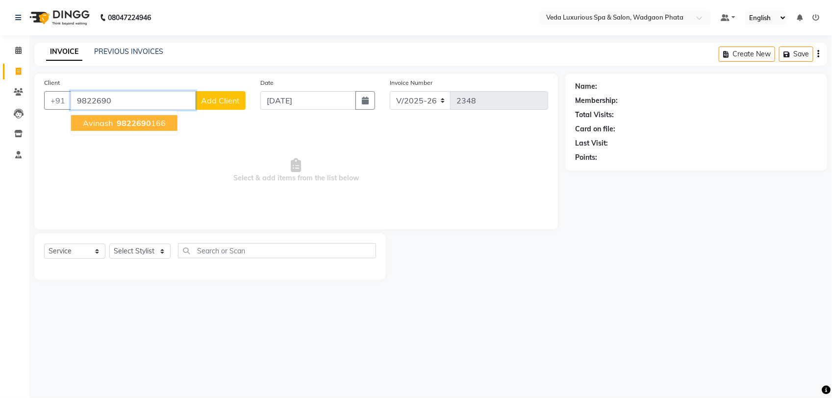
click at [138, 124] on span "9822690" at bounding box center [134, 123] width 34 height 10
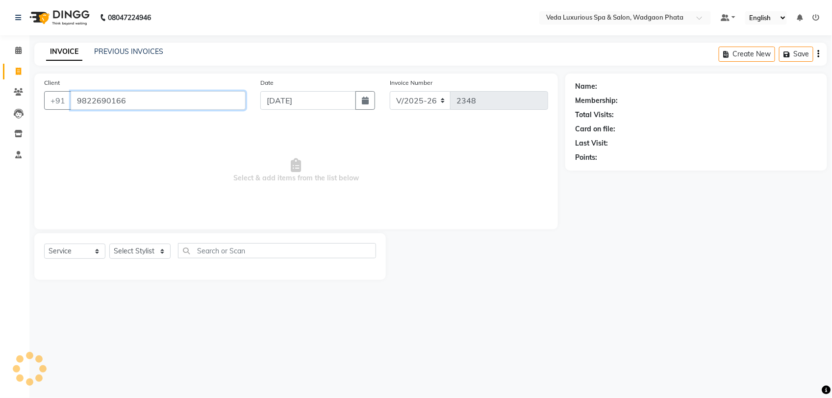
type input "9822690166"
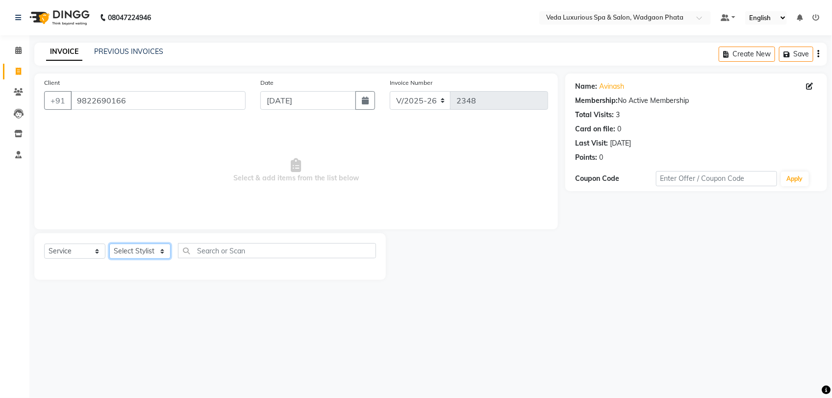
click at [148, 254] on select "Select Stylist [PERSON_NAME] GOLU [PERSON_NAME] [PERSON_NAME] [PERSON_NAME] [PE…" at bounding box center [139, 251] width 61 height 15
select select "67337"
click at [109, 244] on select "Select Stylist [PERSON_NAME] GOLU [PERSON_NAME] [PERSON_NAME] [PERSON_NAME] [PE…" at bounding box center [139, 251] width 61 height 15
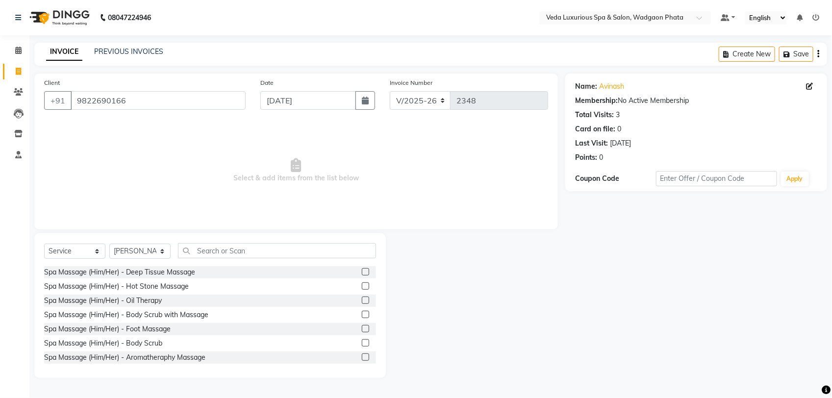
click at [362, 274] on label at bounding box center [365, 271] width 7 height 7
click at [362, 274] on input "checkbox" at bounding box center [365, 272] width 6 height 6
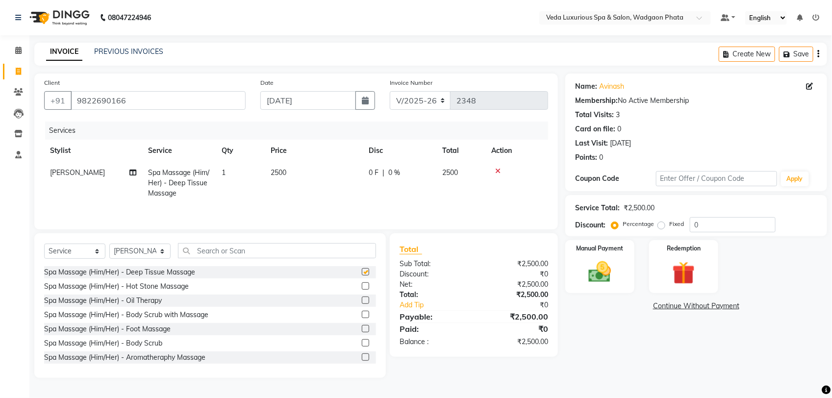
checkbox input "false"
click at [371, 168] on span "0 F" at bounding box center [374, 173] width 10 height 10
select select "67337"
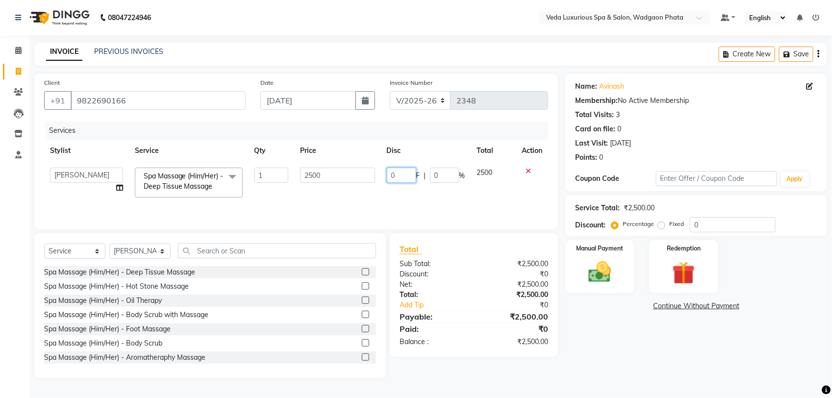
click at [408, 170] on input "0" at bounding box center [401, 175] width 29 height 15
type input "2"
type input "500"
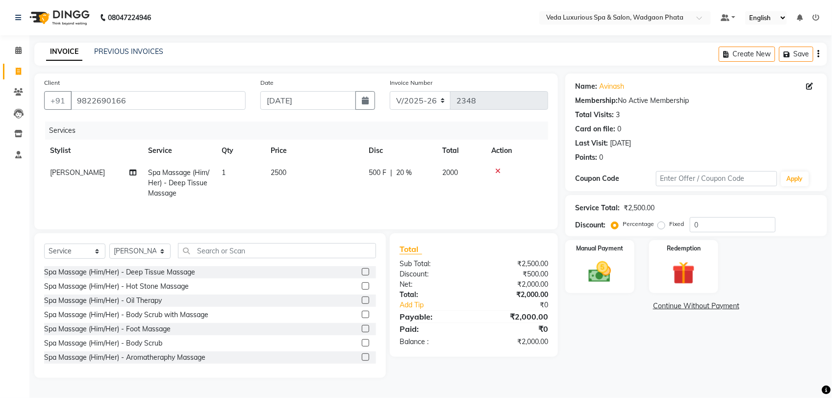
click at [409, 207] on div "Services Stylist Service Qty Price Disc Total Action olivia Spa Massage (Him/He…" at bounding box center [296, 171] width 504 height 98
click at [598, 268] on img at bounding box center [600, 271] width 39 height 27
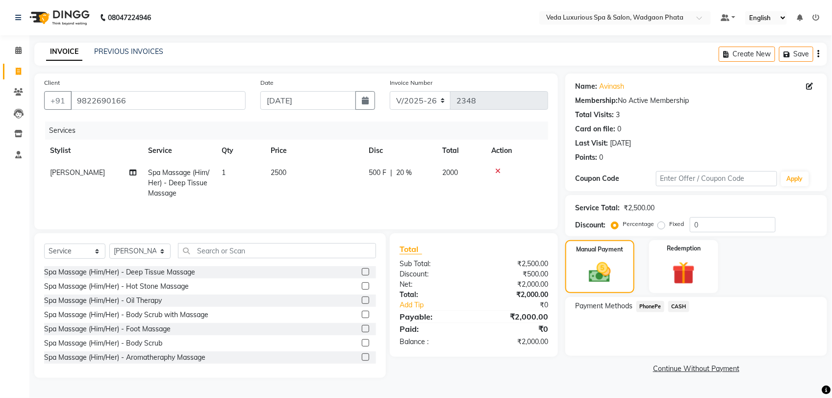
click at [675, 308] on span "CASH" at bounding box center [678, 306] width 21 height 11
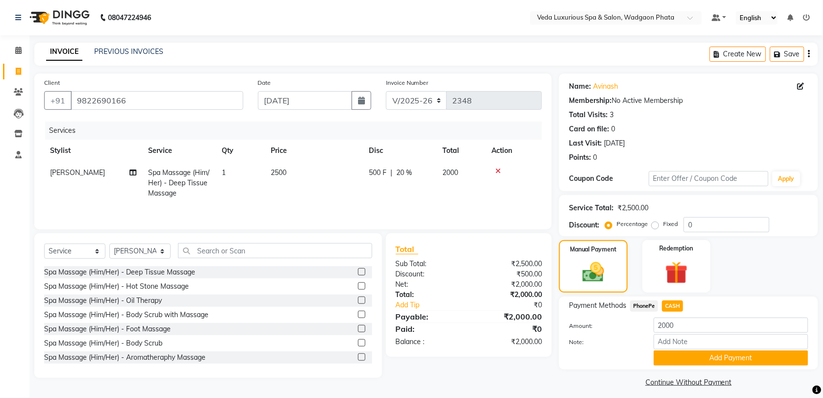
scroll to position [5, 0]
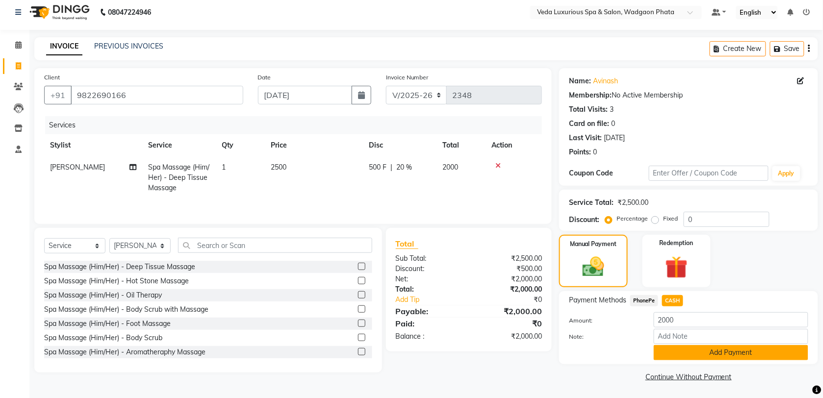
click at [778, 351] on button "Add Payment" at bounding box center [731, 352] width 154 height 15
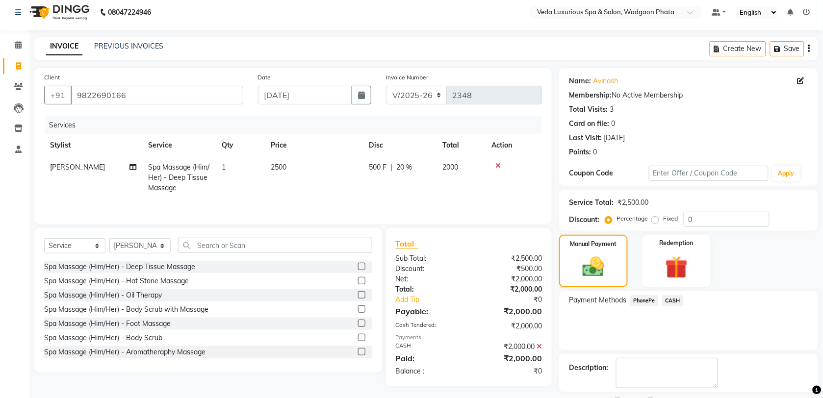
scroll to position [48, 0]
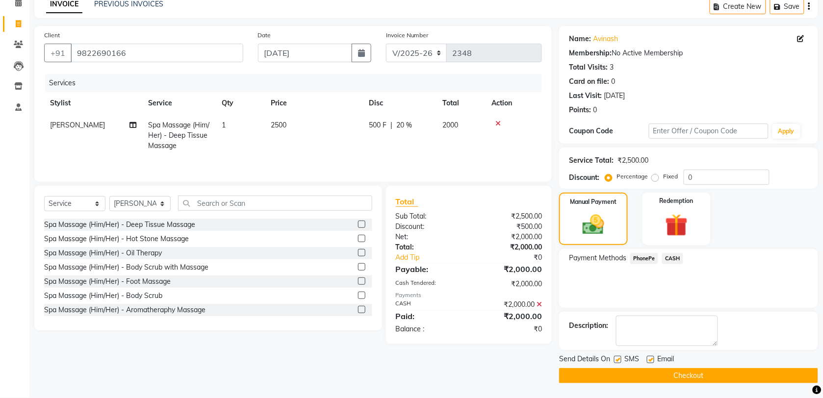
click at [761, 380] on button "Checkout" at bounding box center [688, 375] width 259 height 15
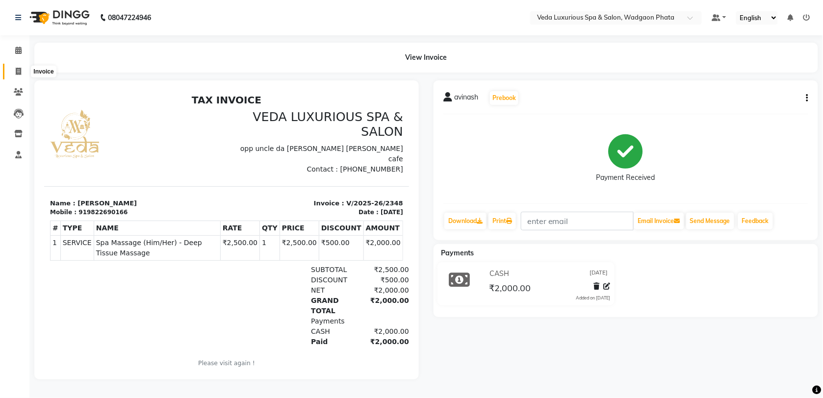
click at [13, 67] on span at bounding box center [18, 71] width 17 height 11
select select "service"
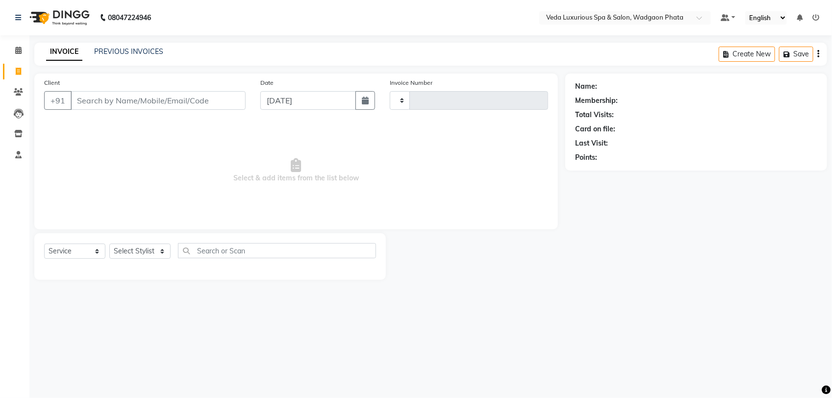
type input "2349"
select select "4666"
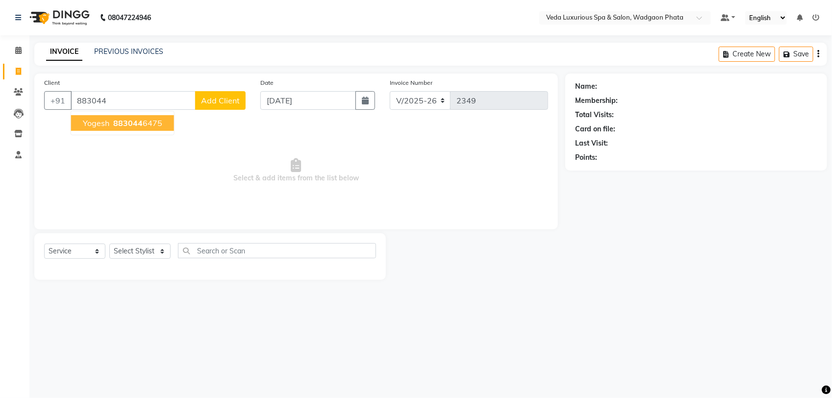
click at [124, 126] on span "883044" at bounding box center [127, 123] width 29 height 10
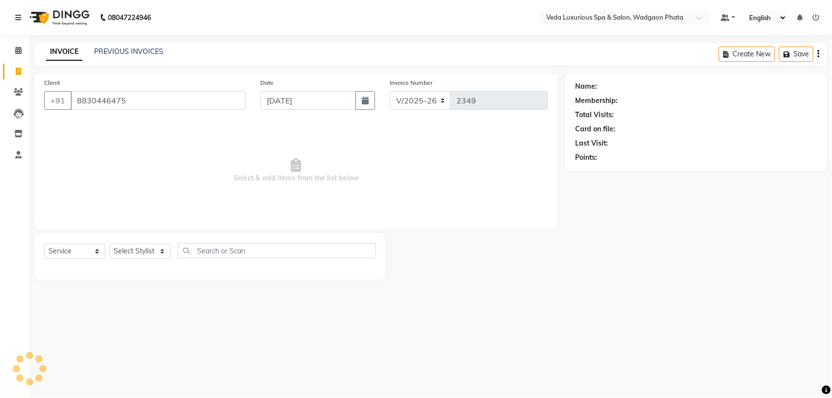
type input "8830446475"
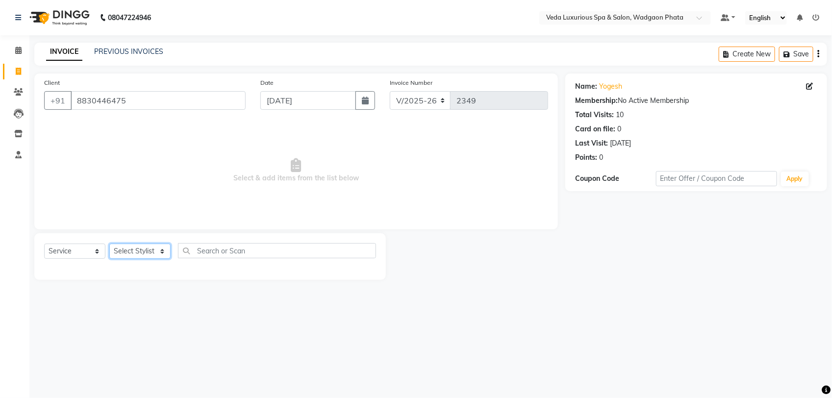
click at [143, 258] on select "Select Stylist [PERSON_NAME] GOLU [PERSON_NAME] [PERSON_NAME] [PERSON_NAME] [PE…" at bounding box center [139, 251] width 61 height 15
select select "44309"
click at [109, 244] on select "Select Stylist [PERSON_NAME] GOLU [PERSON_NAME] [PERSON_NAME] [PERSON_NAME] [PE…" at bounding box center [139, 251] width 61 height 15
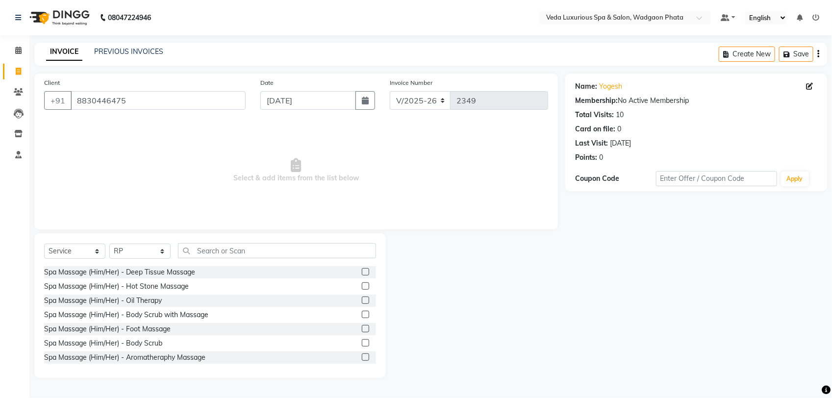
click at [362, 271] on label at bounding box center [365, 271] width 7 height 7
click at [362, 271] on input "checkbox" at bounding box center [365, 272] width 6 height 6
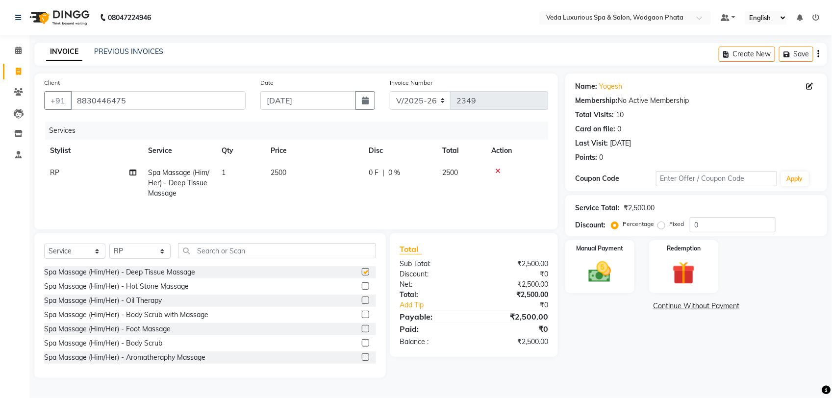
checkbox input "false"
click at [385, 166] on td "0 F | 0 %" at bounding box center [400, 183] width 74 height 43
select select "44309"
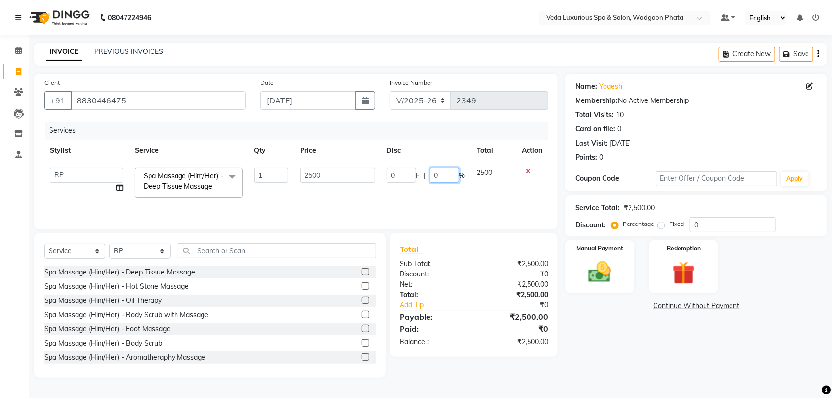
click at [441, 173] on input "0" at bounding box center [444, 175] width 29 height 15
type input "20"
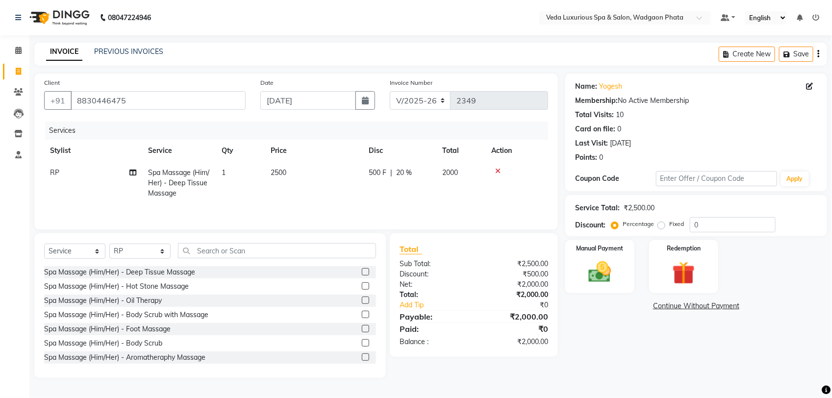
click at [454, 195] on tr "RP Spa Massage (Him/Her) - Deep Tissue Massage 1 2500 500 F | 20 % 2000" at bounding box center [296, 183] width 504 height 43
click at [612, 277] on img at bounding box center [600, 271] width 39 height 27
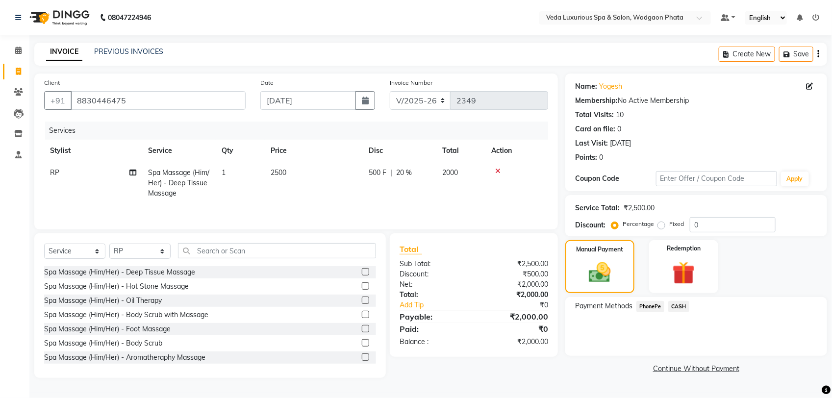
click at [652, 307] on span "PhonePe" at bounding box center [651, 306] width 28 height 11
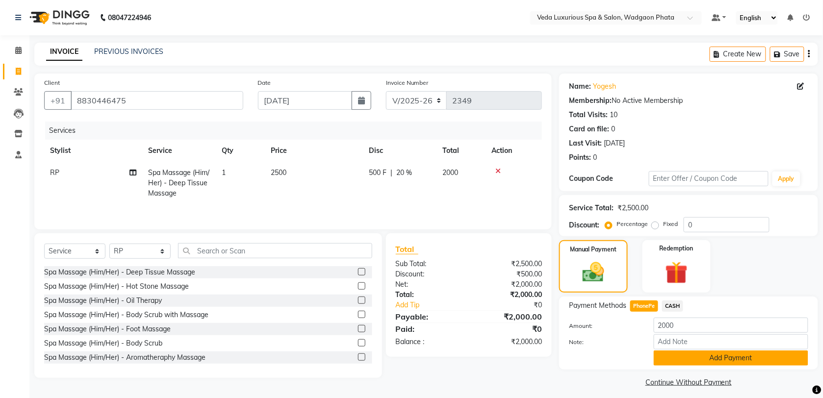
click at [732, 358] on button "Add Payment" at bounding box center [731, 358] width 154 height 15
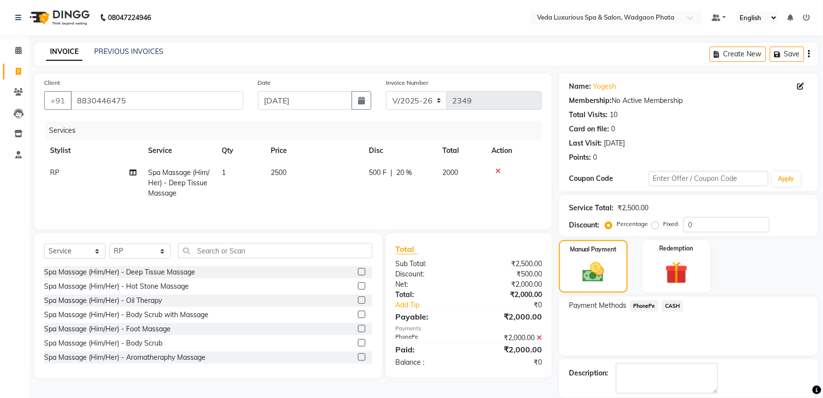
scroll to position [48, 0]
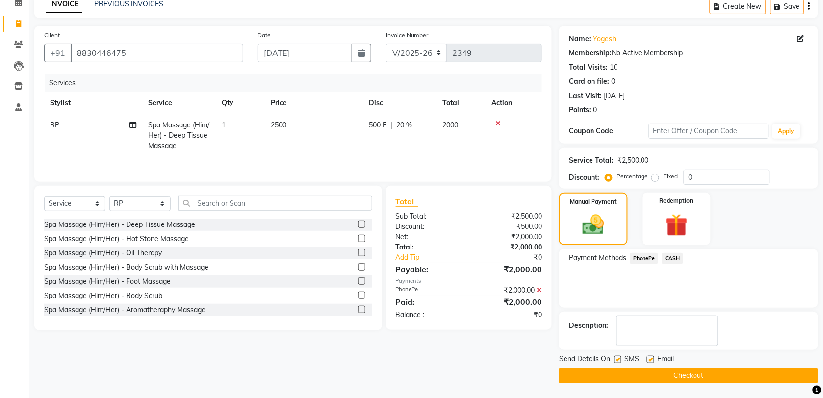
click at [734, 380] on button "Checkout" at bounding box center [688, 375] width 259 height 15
